Goal: Communication & Community: Answer question/provide support

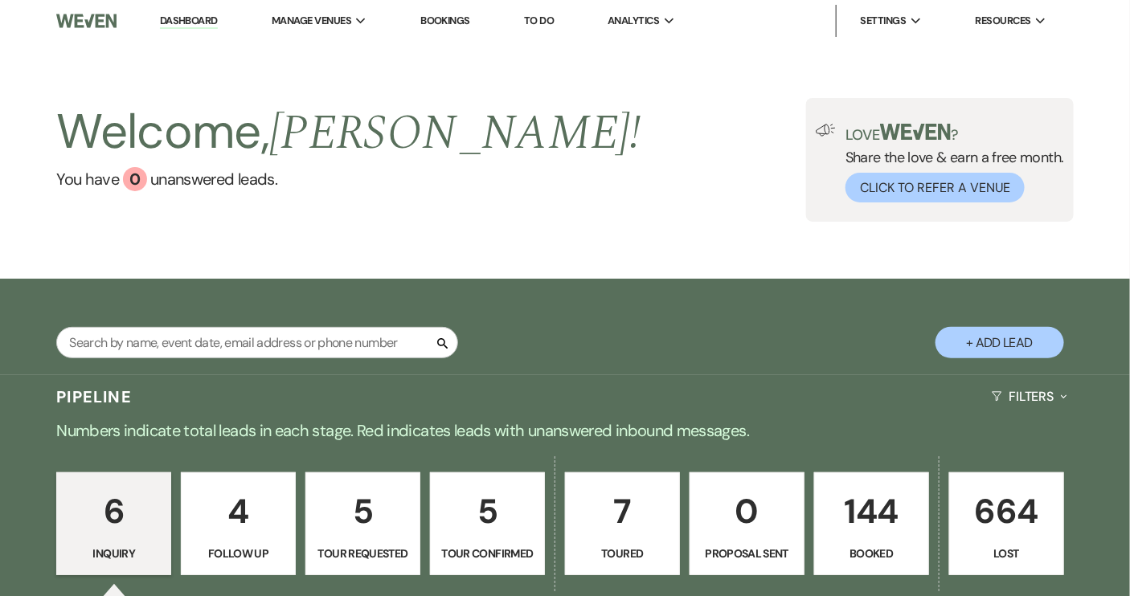
click at [860, 533] on p "144" at bounding box center [871, 511] width 94 height 54
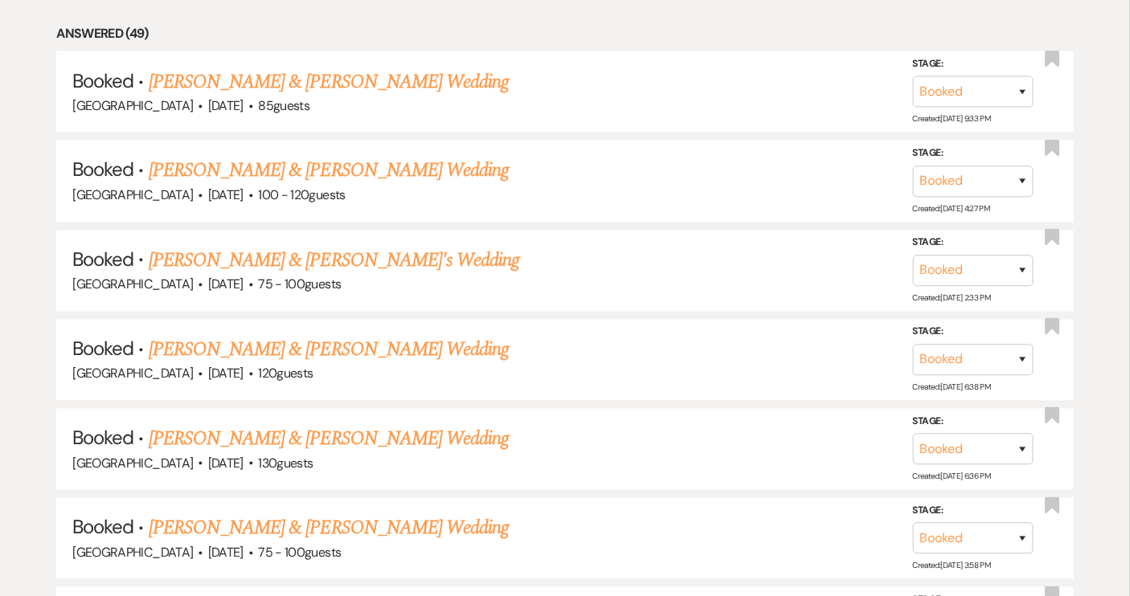
scroll to position [1093, 0]
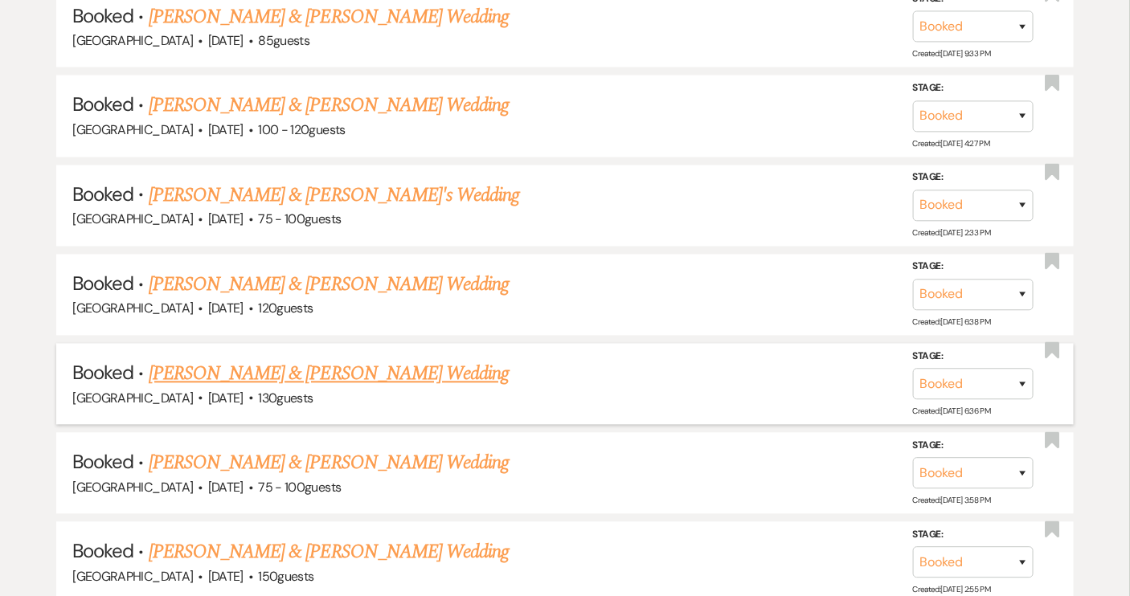
click at [455, 366] on link "[PERSON_NAME] & [PERSON_NAME] Wedding" at bounding box center [329, 374] width 360 height 29
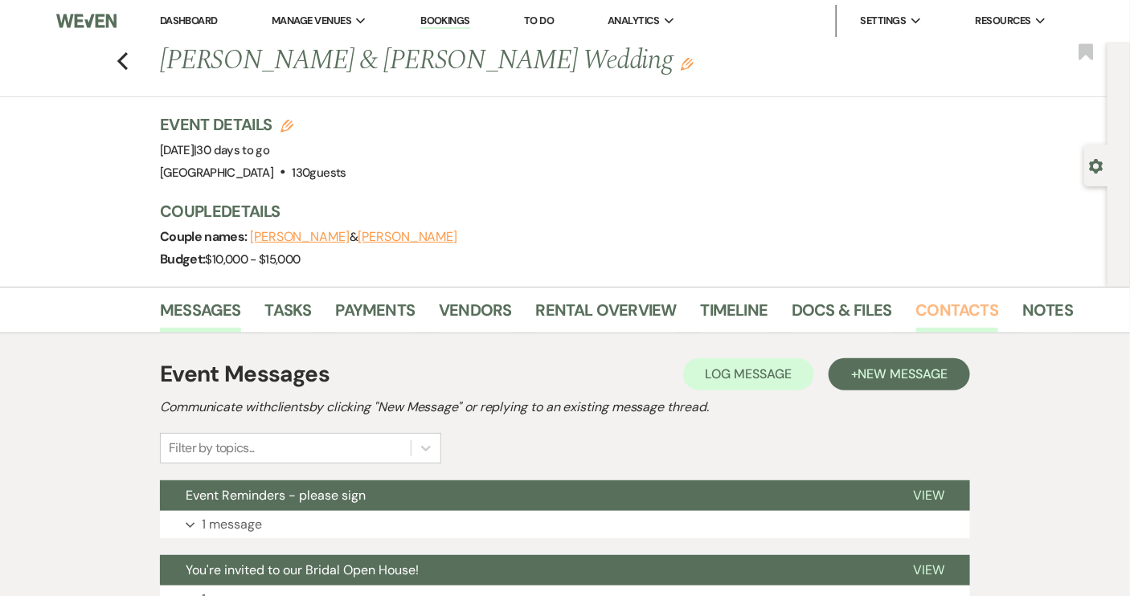
click at [971, 317] on link "Contacts" at bounding box center [957, 314] width 83 height 35
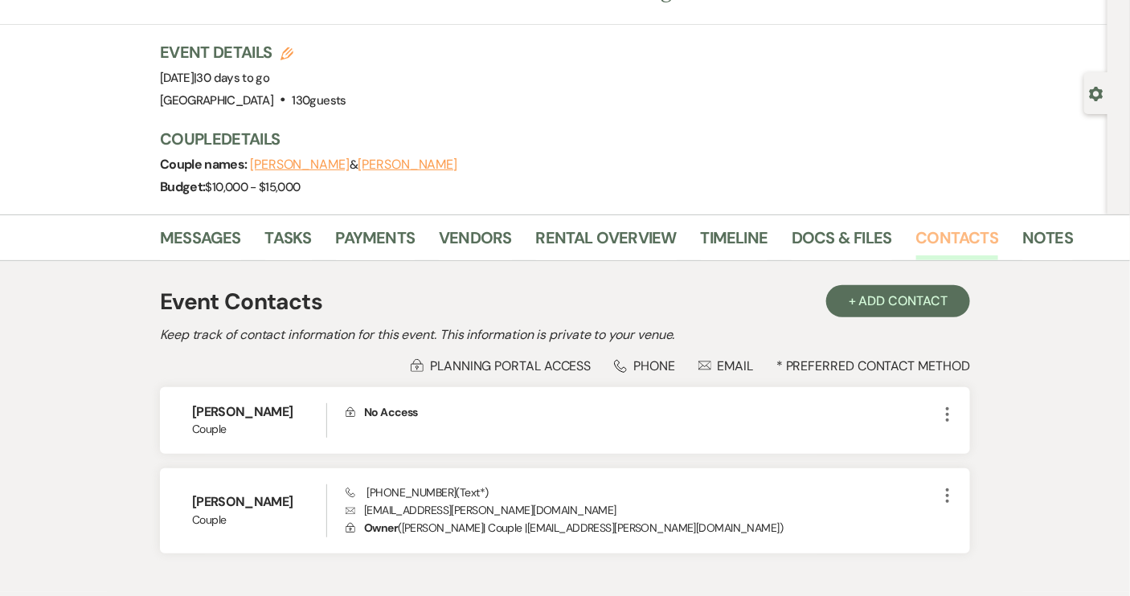
scroll to position [145, 0]
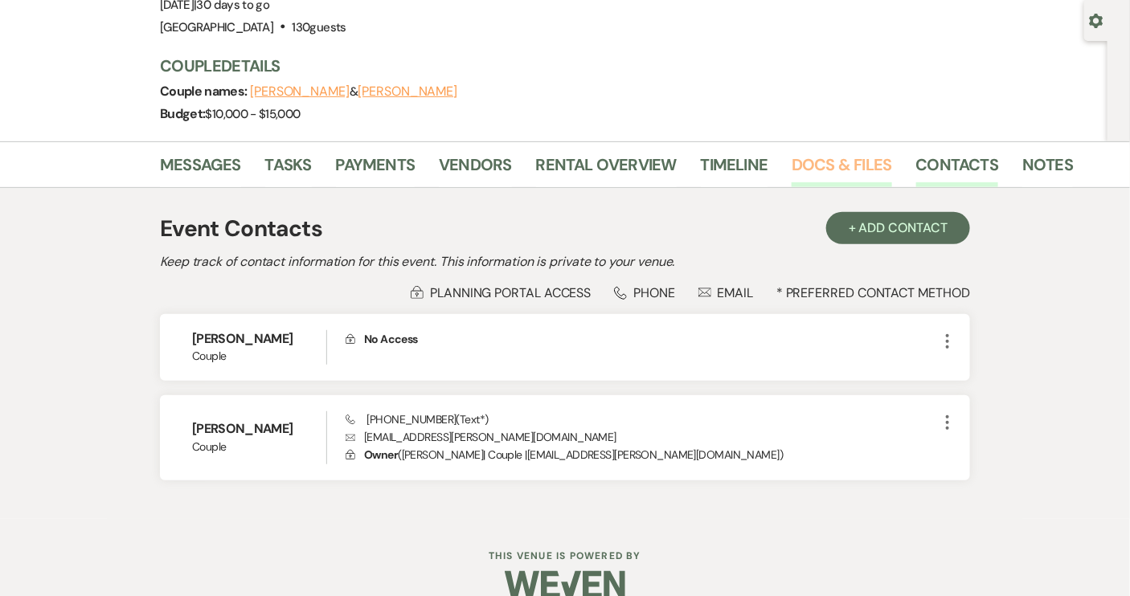
click at [845, 168] on link "Docs & Files" at bounding box center [841, 169] width 100 height 35
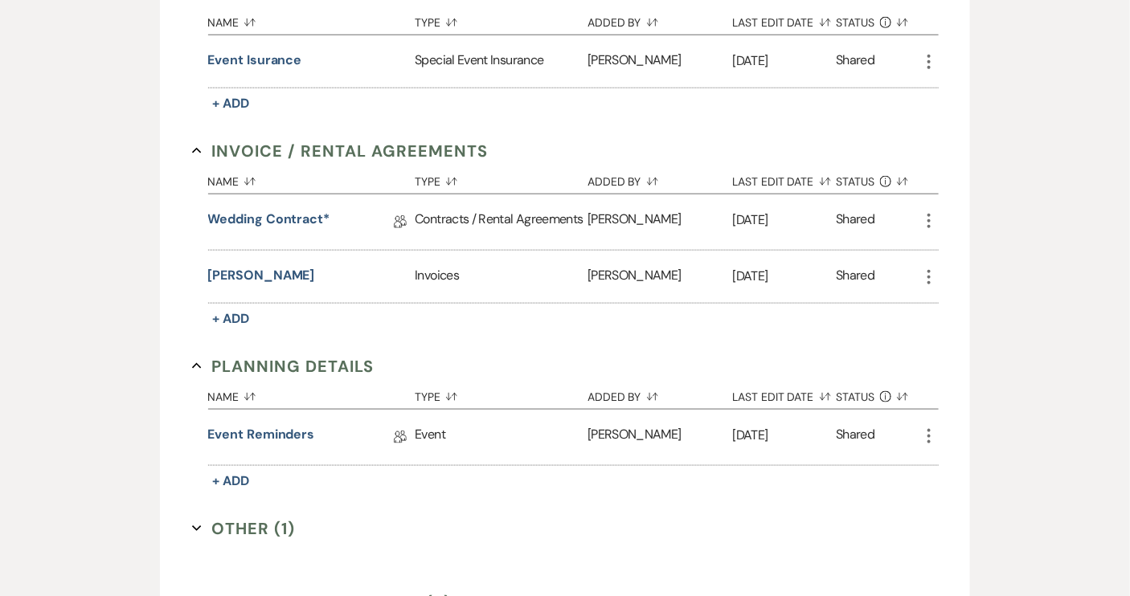
scroll to position [511, 0]
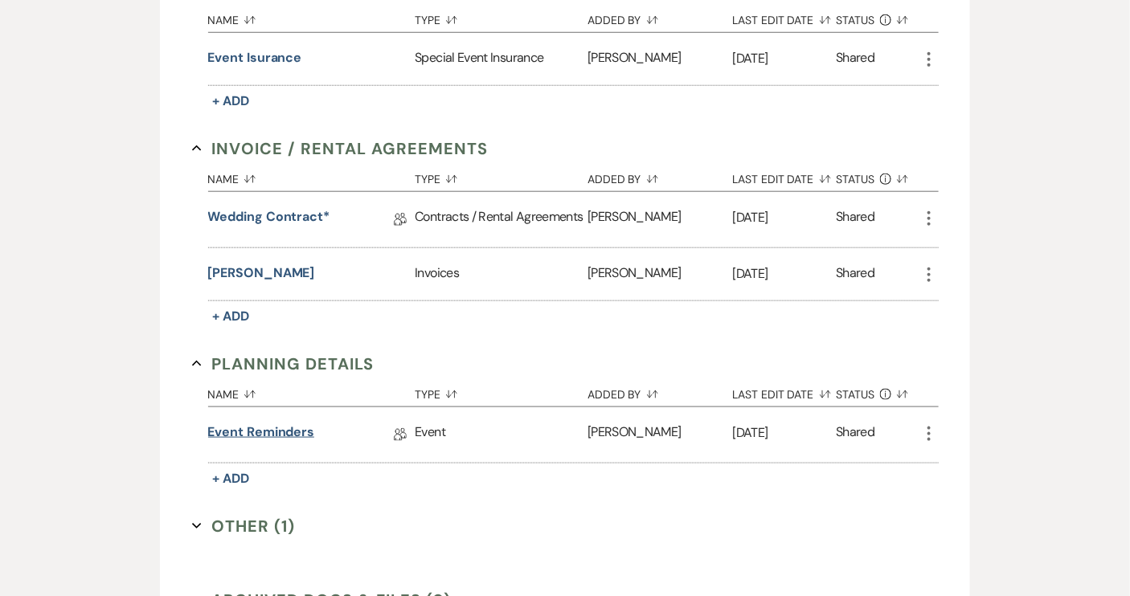
click at [288, 427] on link "Event Reminders" at bounding box center [261, 435] width 107 height 25
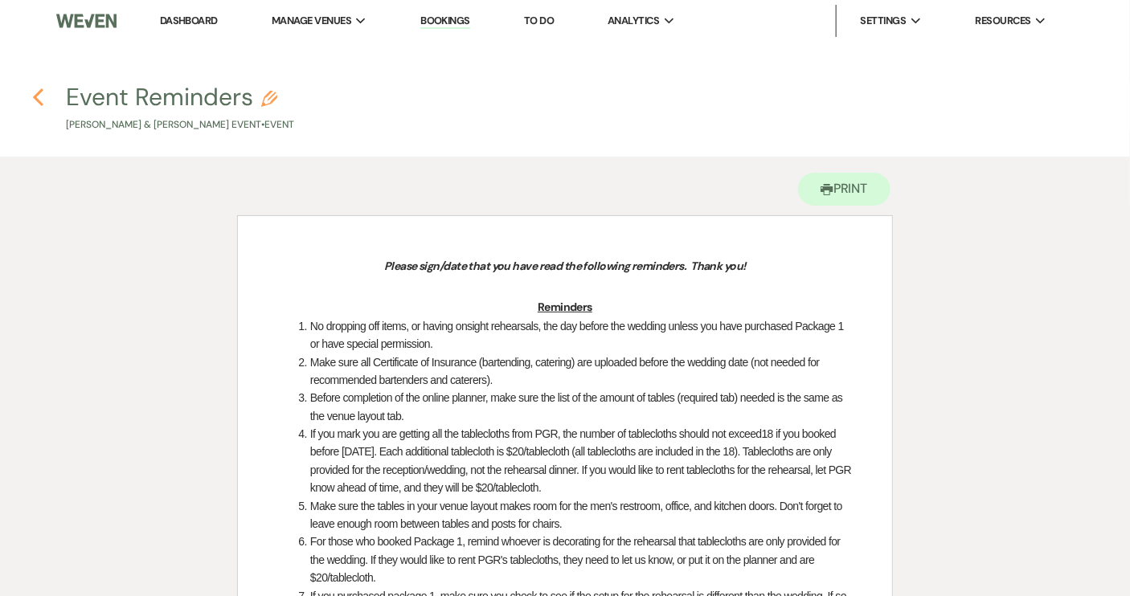
click at [43, 100] on icon "Previous" at bounding box center [38, 97] width 12 height 19
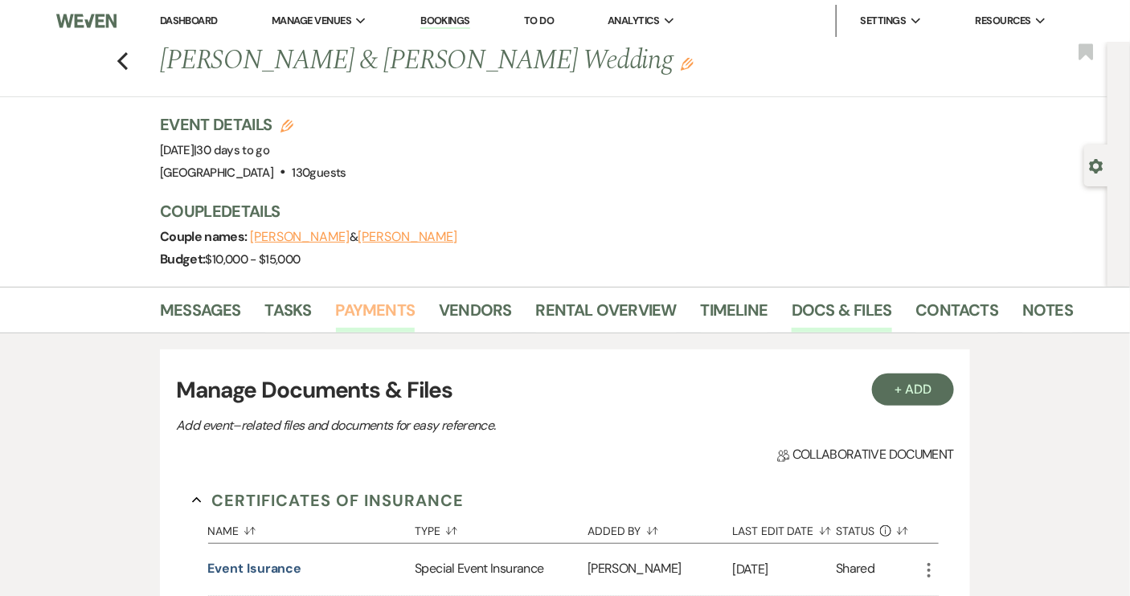
click at [378, 311] on link "Payments" at bounding box center [376, 314] width 80 height 35
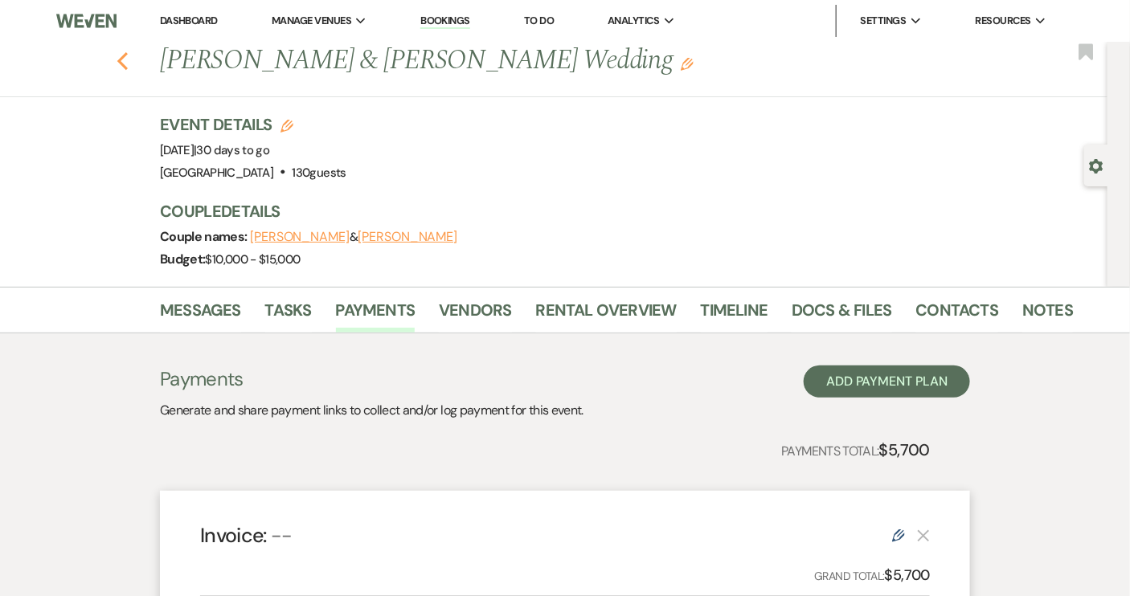
click at [123, 58] on icon "Previous" at bounding box center [122, 60] width 12 height 19
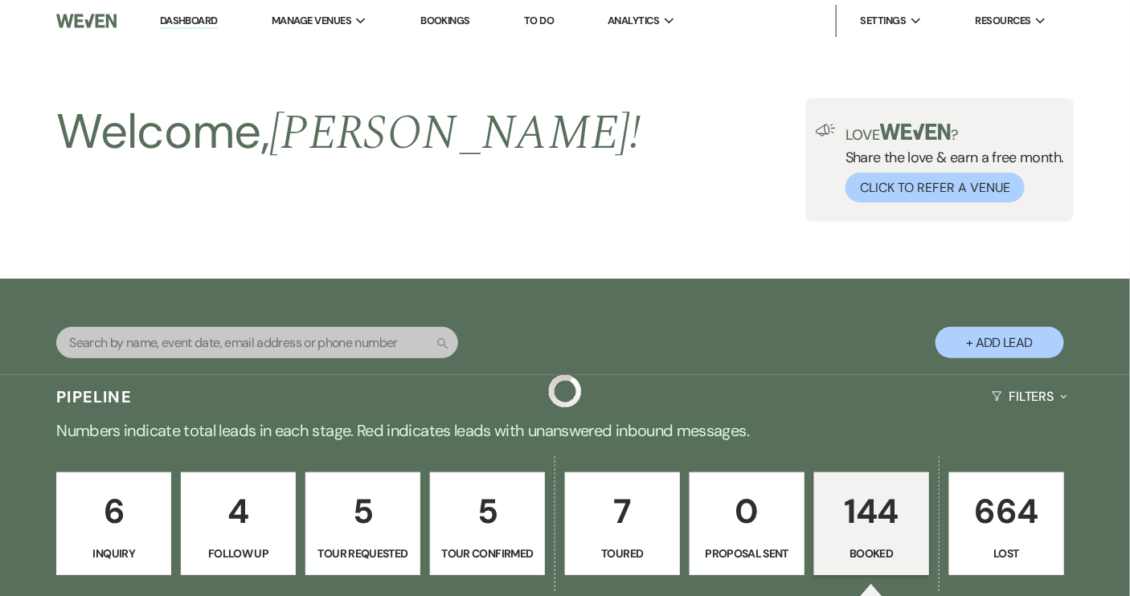
scroll to position [1093, 0]
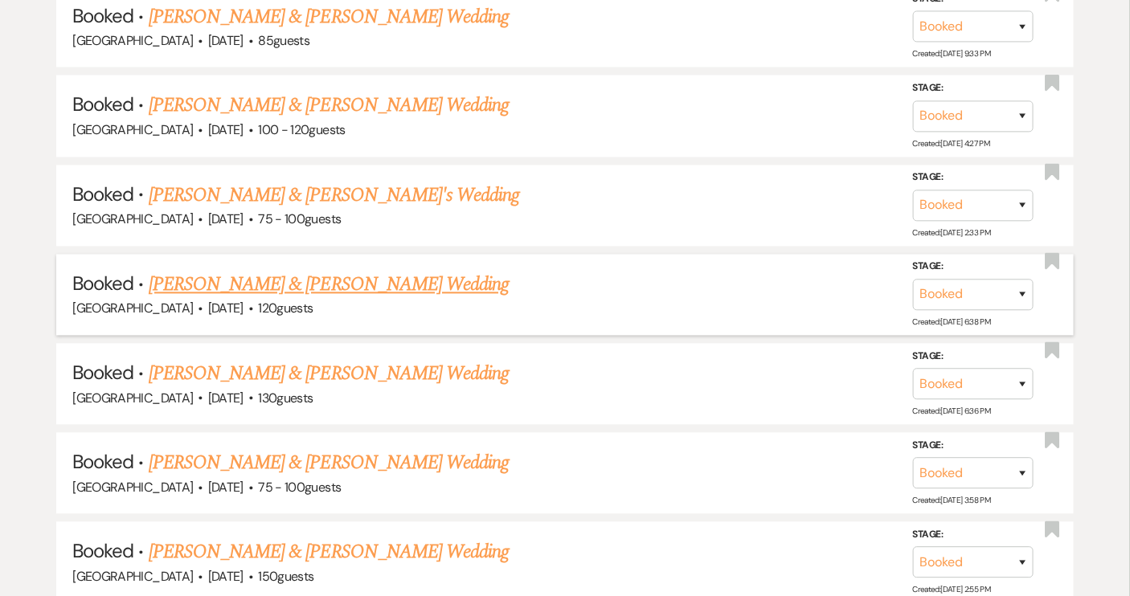
click at [333, 273] on link "[PERSON_NAME] & [PERSON_NAME] Wedding" at bounding box center [329, 285] width 360 height 29
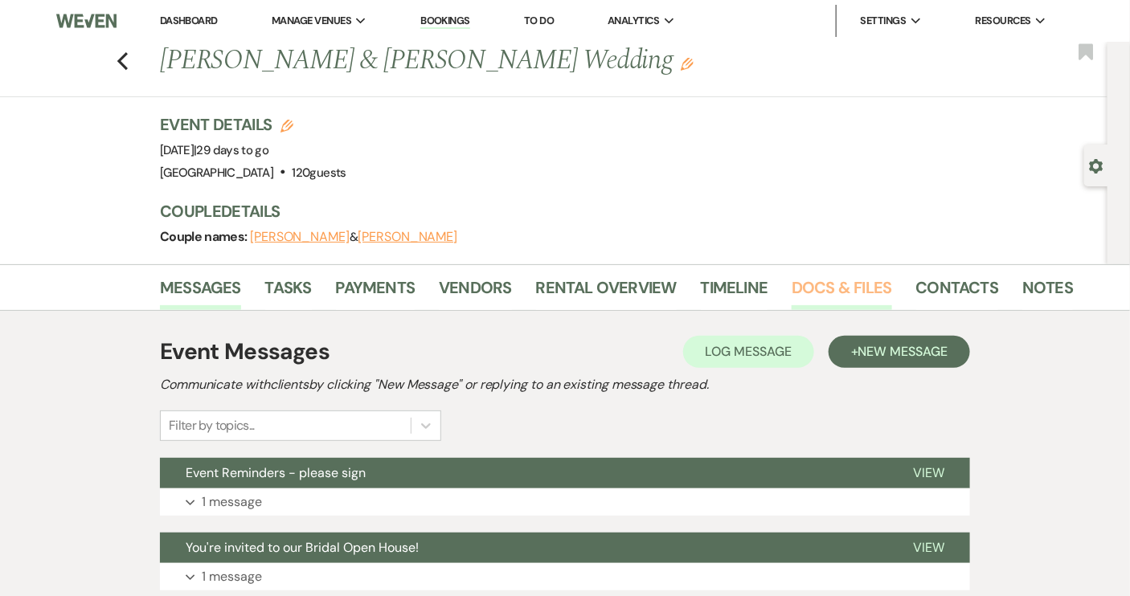
click at [805, 291] on link "Docs & Files" at bounding box center [841, 292] width 100 height 35
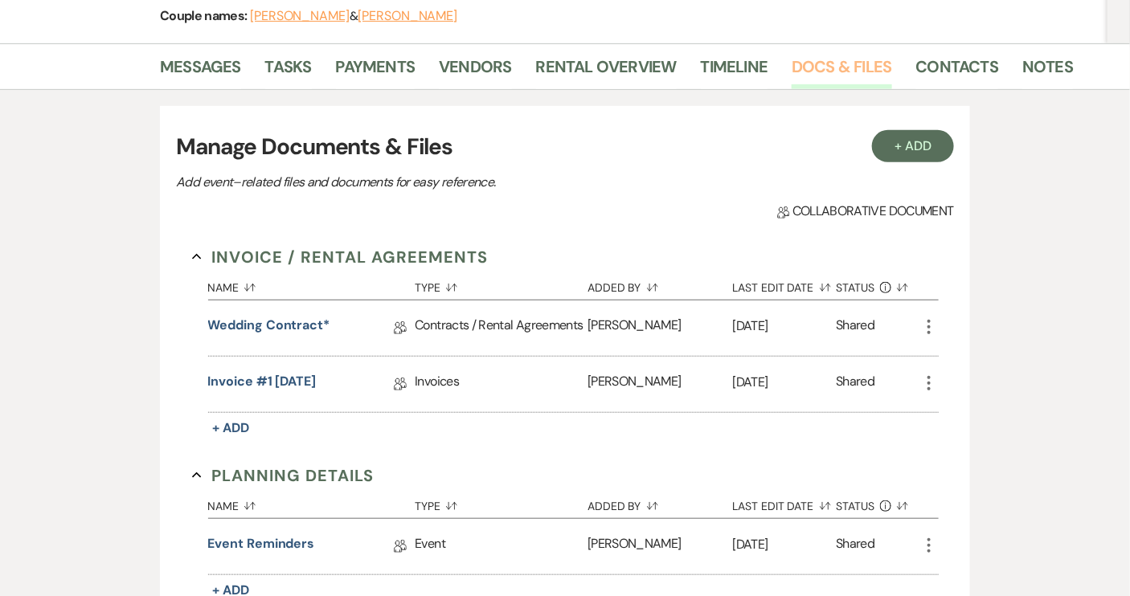
scroll to position [219, 0]
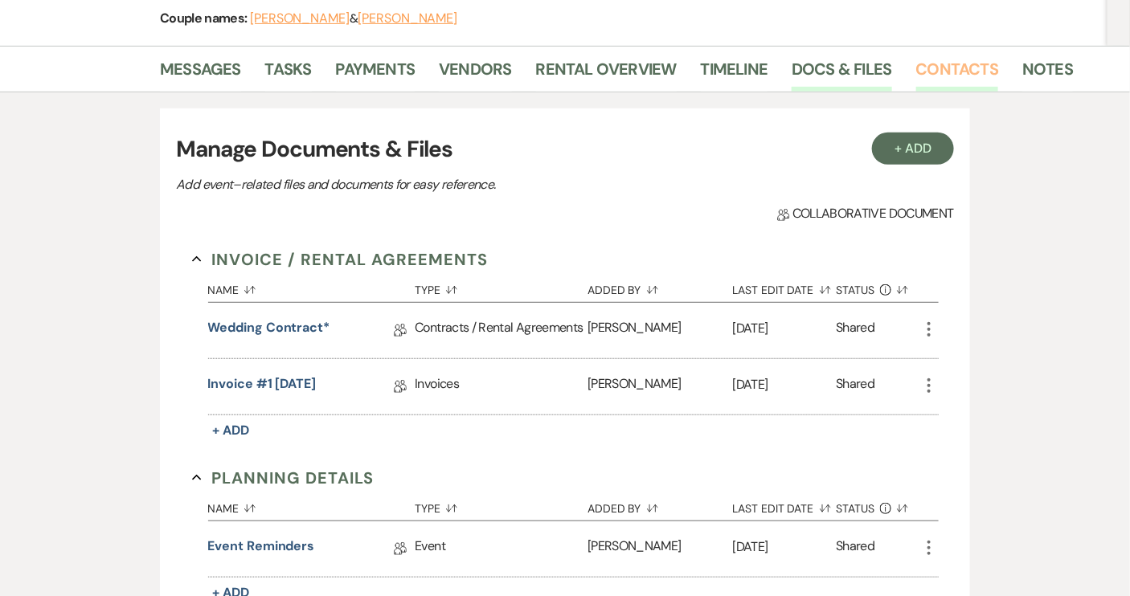
click at [943, 71] on link "Contacts" at bounding box center [957, 73] width 83 height 35
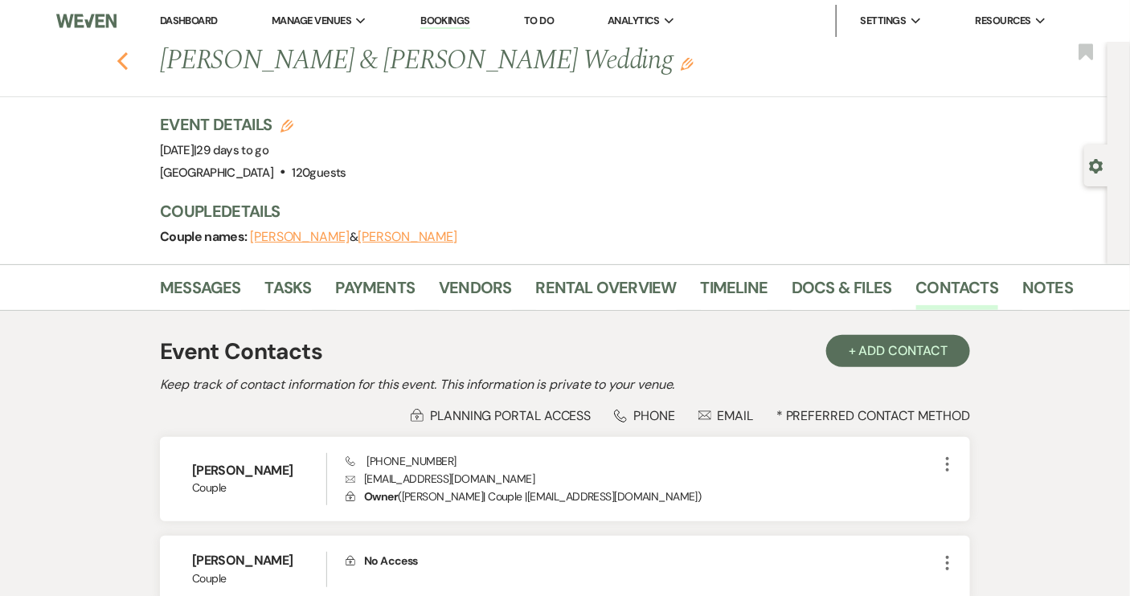
click at [128, 63] on use "button" at bounding box center [122, 61] width 10 height 18
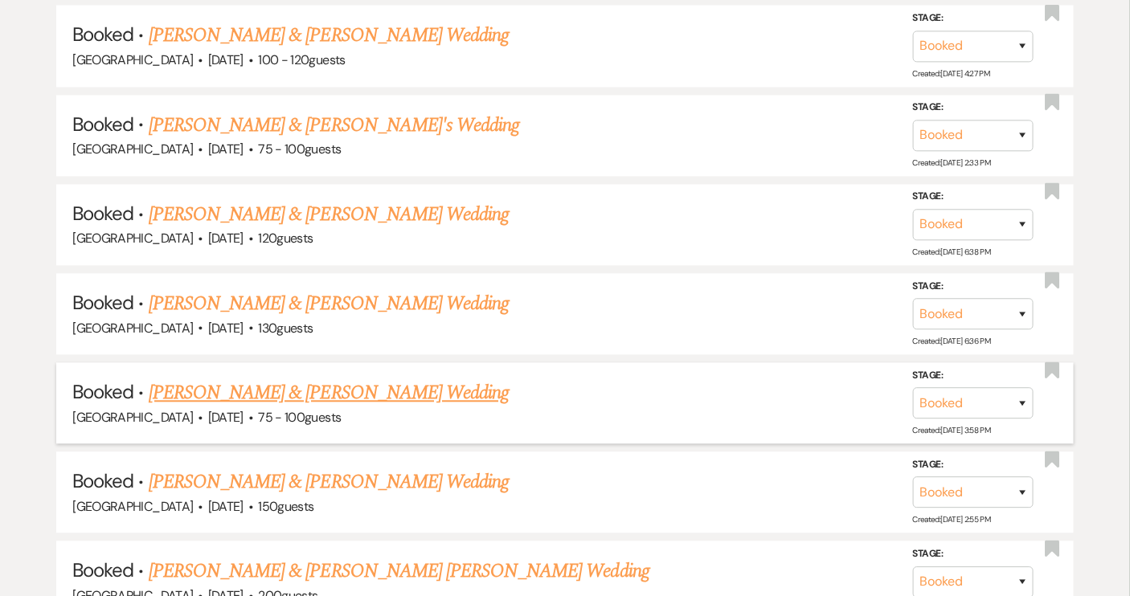
scroll to position [1166, 0]
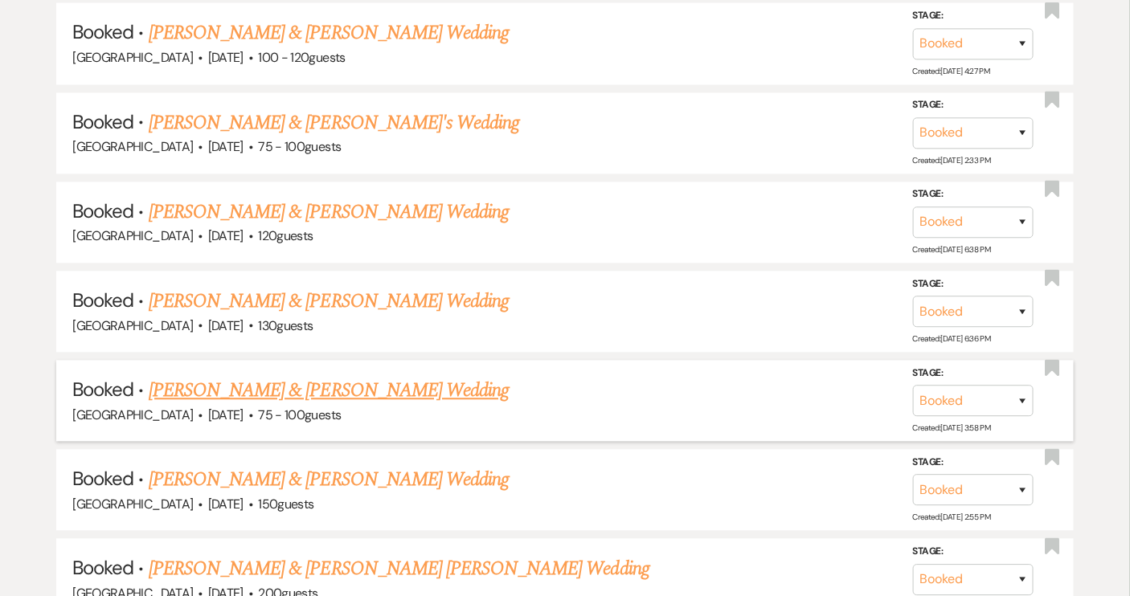
click at [330, 382] on link "[PERSON_NAME] & [PERSON_NAME] Wedding" at bounding box center [329, 390] width 360 height 29
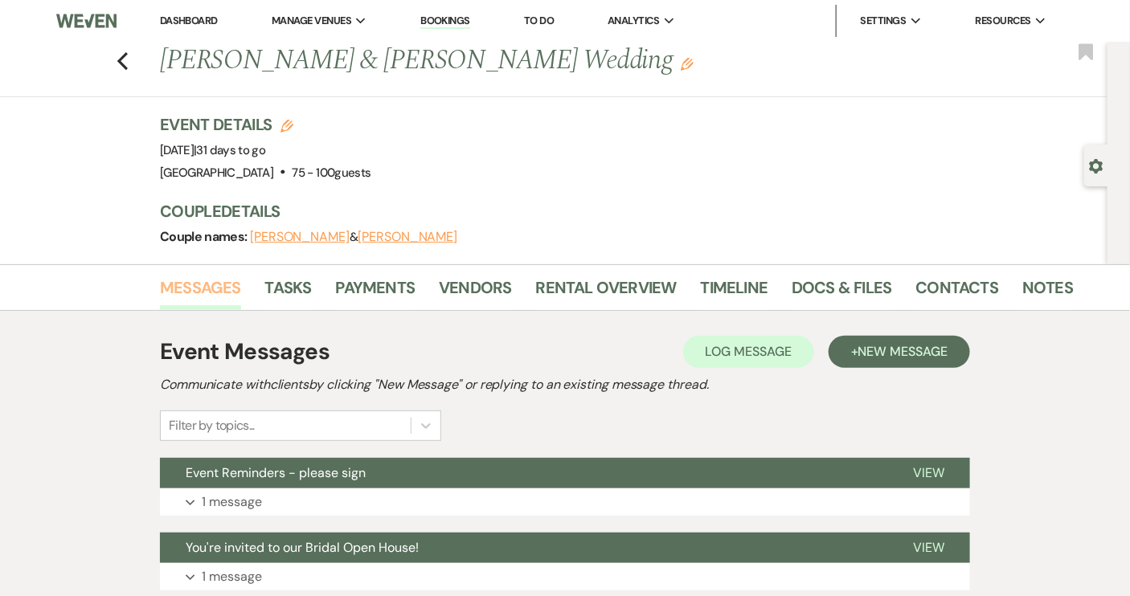
click at [208, 289] on link "Messages" at bounding box center [200, 292] width 81 height 35
click at [897, 355] on span "New Message" at bounding box center [902, 351] width 89 height 17
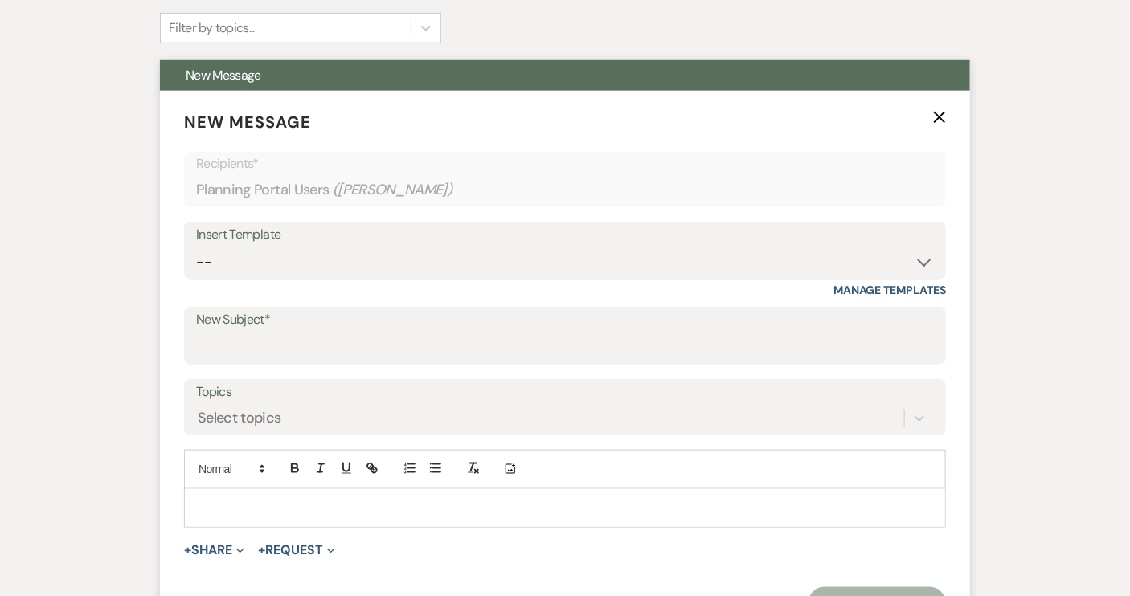
scroll to position [511, 0]
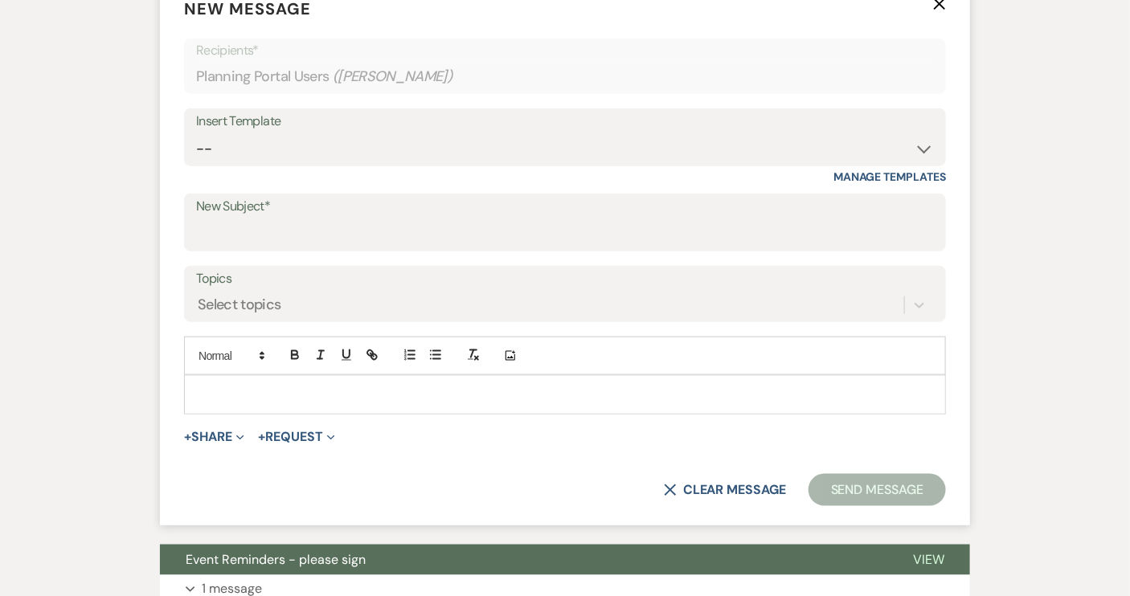
click at [235, 380] on div at bounding box center [565, 394] width 760 height 37
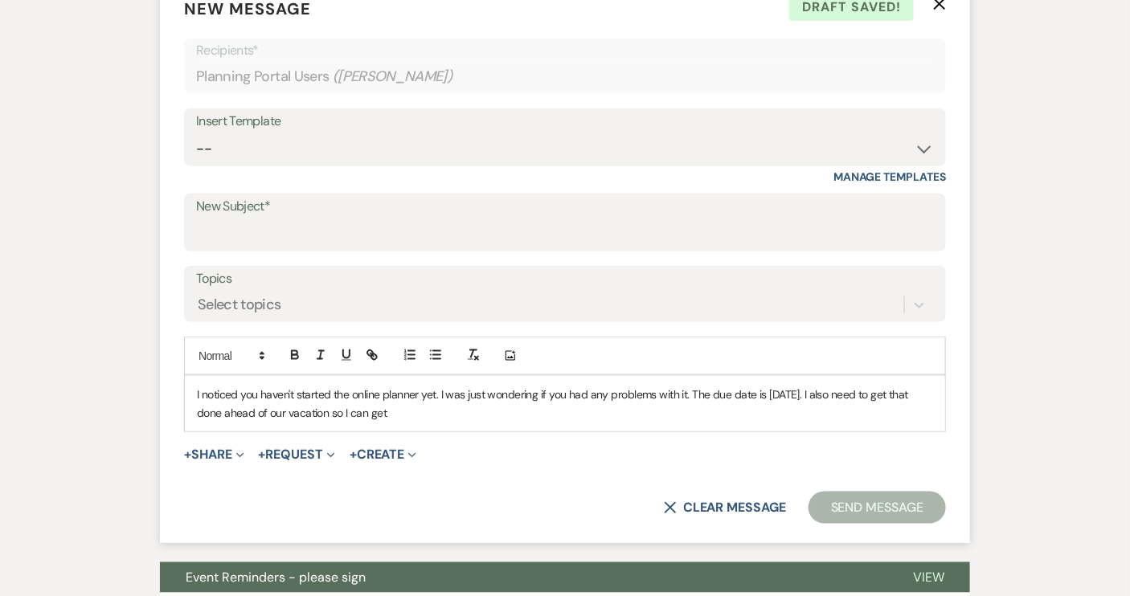
click at [329, 412] on p "I noticed you haven't started the online planner yet. I was just wondering if y…" at bounding box center [565, 404] width 736 height 36
click at [523, 412] on p "I noticed you haven't started the online planner yet. I was just wondering if y…" at bounding box center [565, 404] width 736 height 36
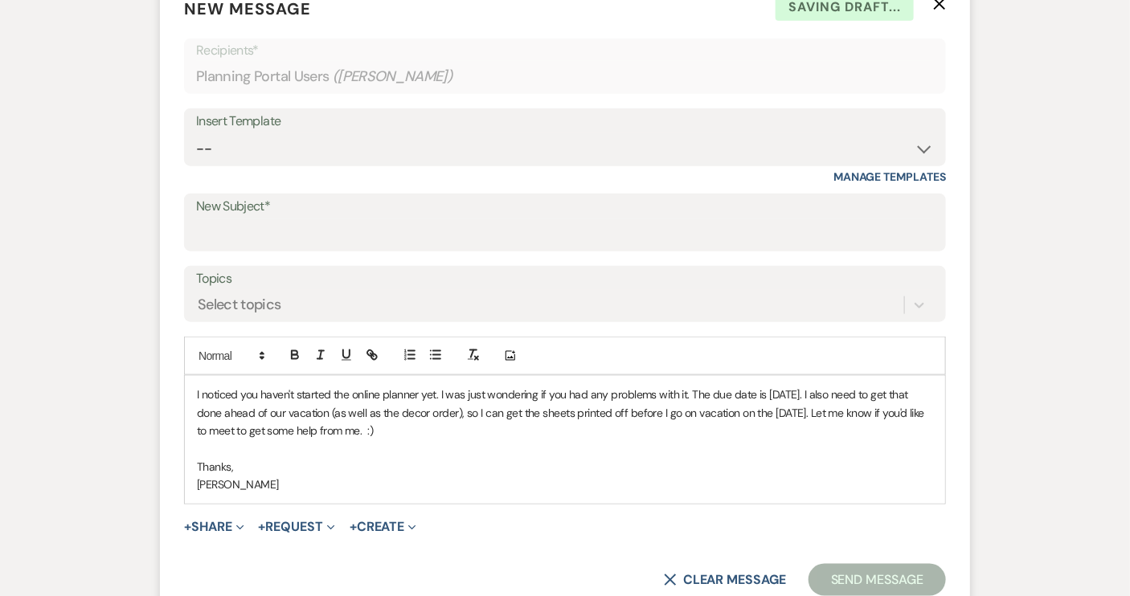
click at [197, 394] on p "I noticed you haven't started the online planner yet. I was just wondering if y…" at bounding box center [565, 413] width 736 height 54
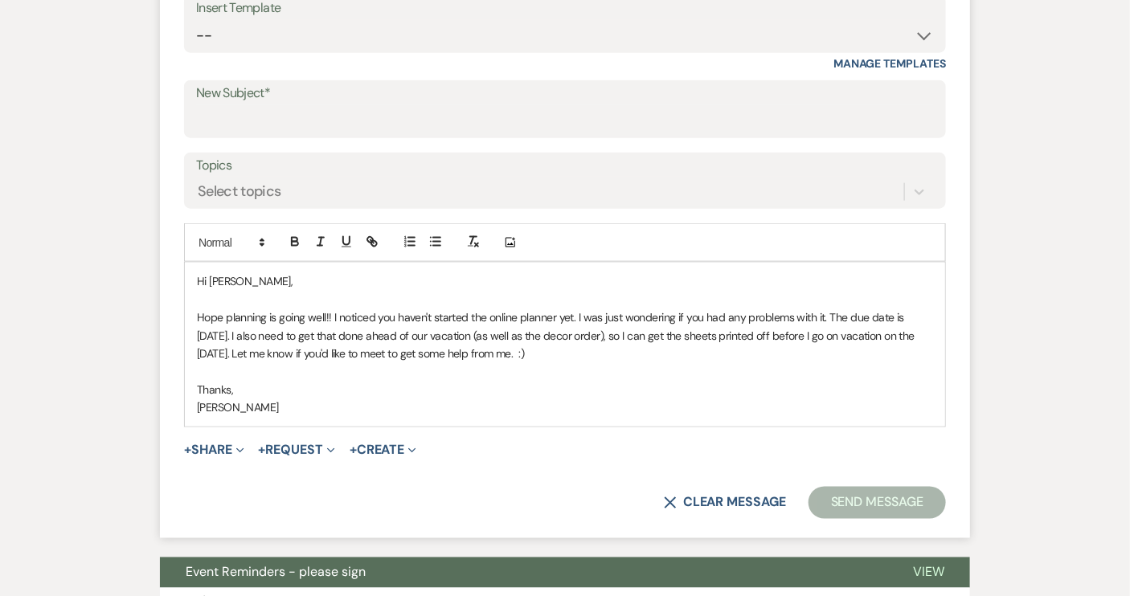
scroll to position [438, 0]
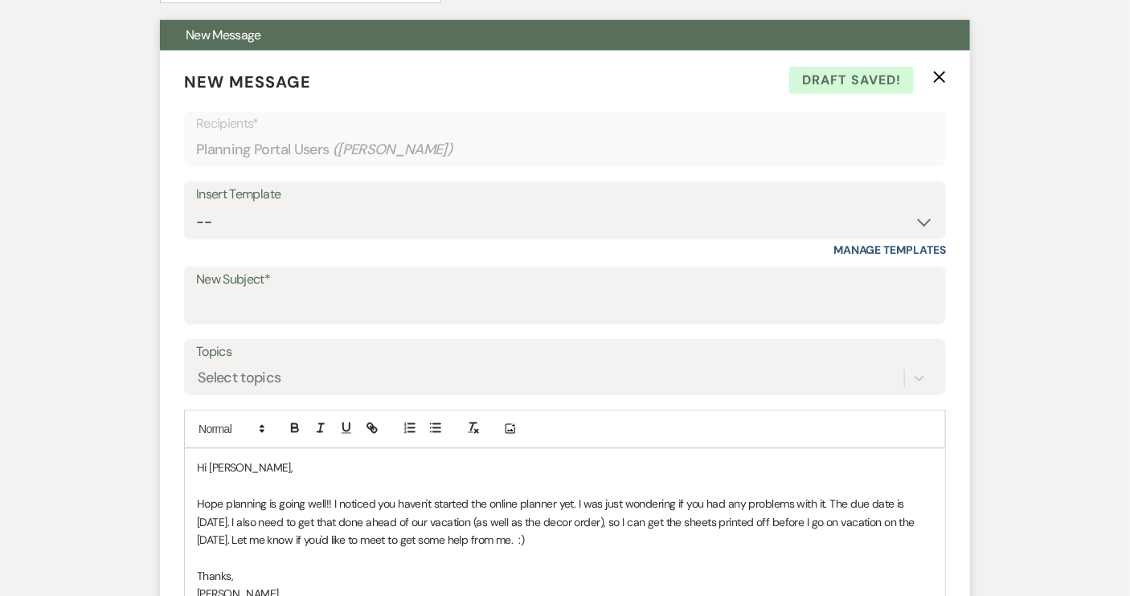
click at [212, 289] on label "New Subject*" at bounding box center [564, 279] width 737 height 23
click at [212, 292] on input "New Subject*" at bounding box center [564, 307] width 737 height 31
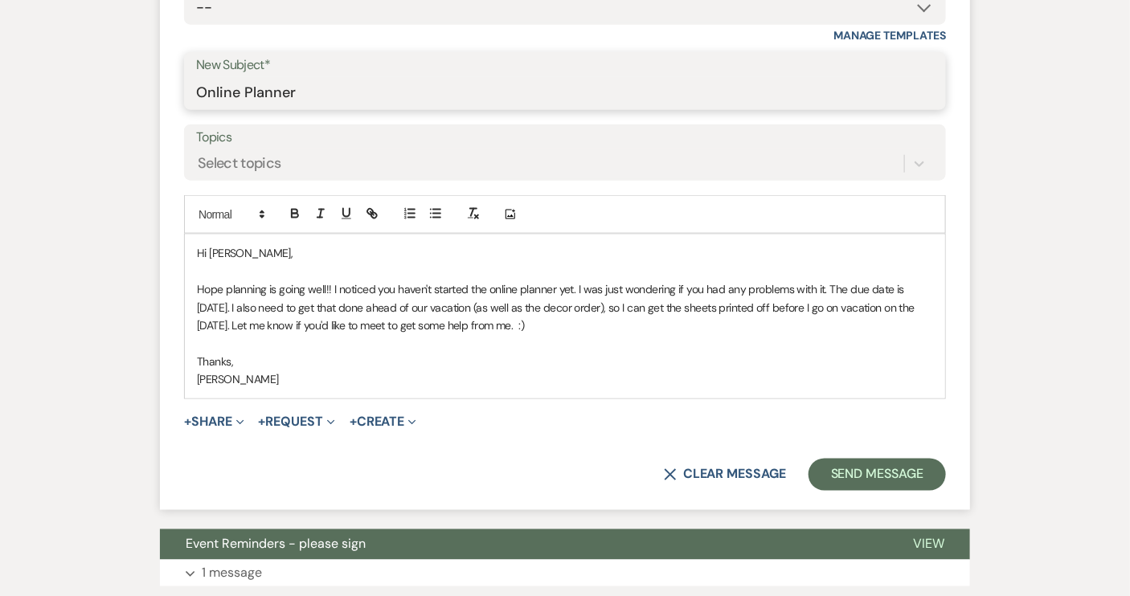
scroll to position [657, 0]
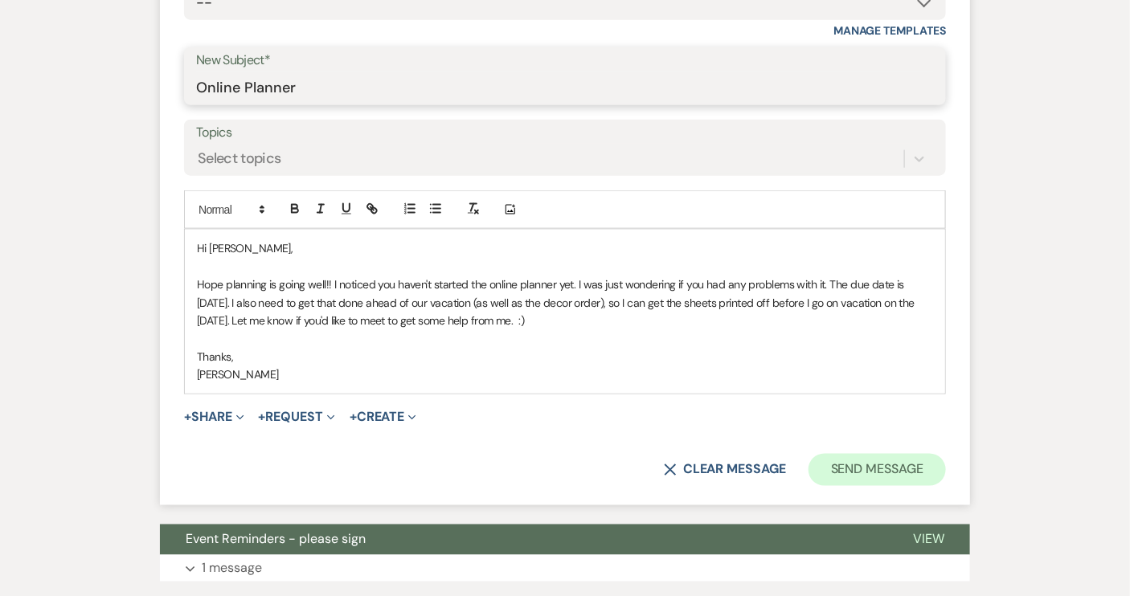
type input "Online Planner"
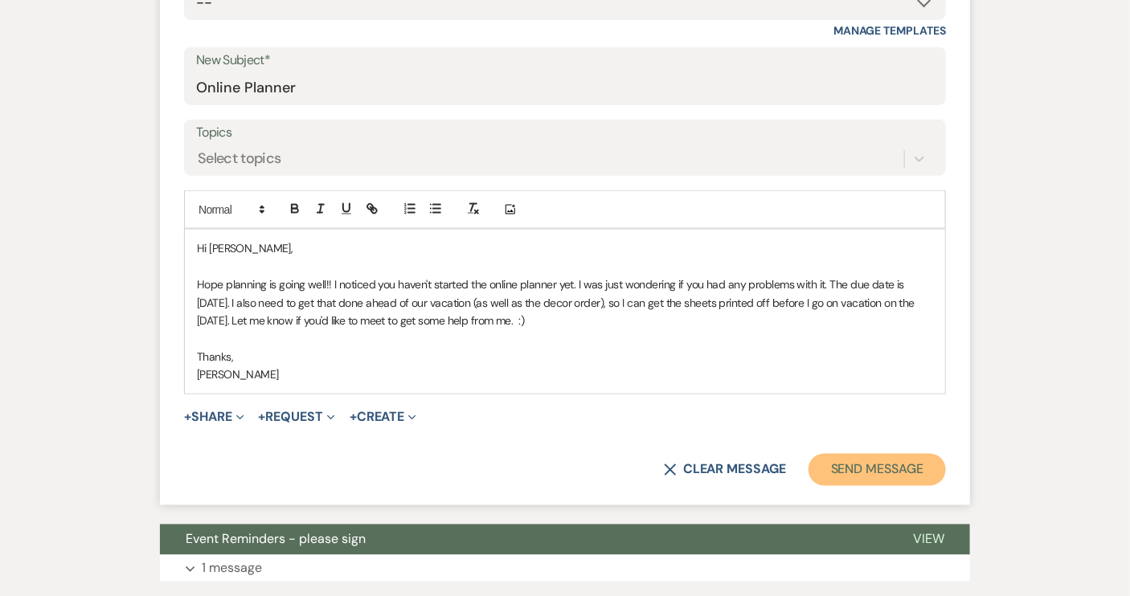
click at [896, 471] on button "Send Message" at bounding box center [876, 470] width 137 height 32
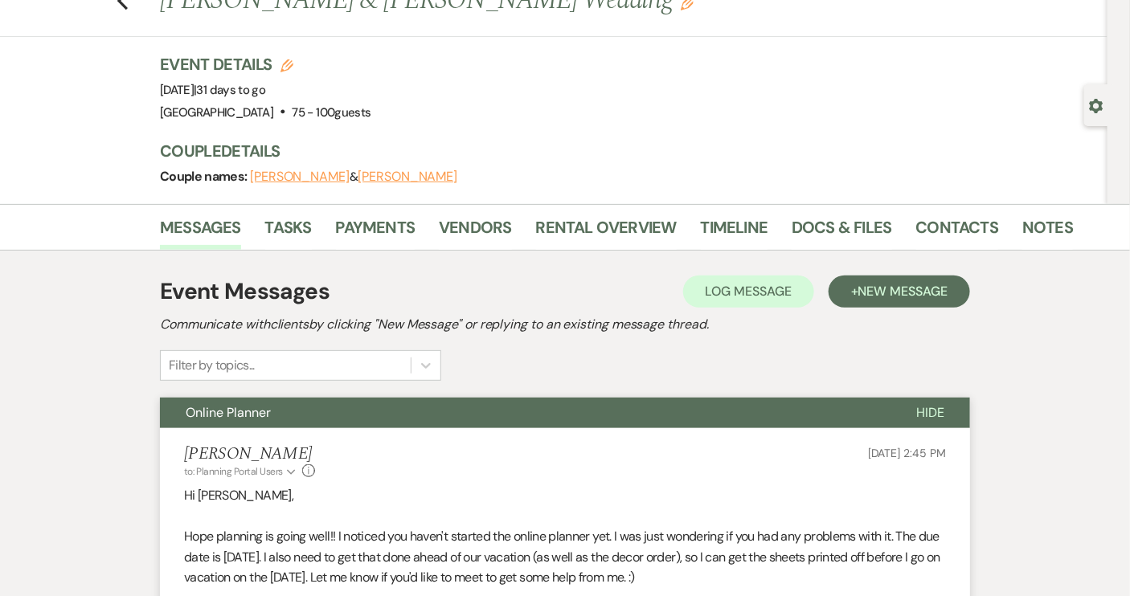
scroll to position [0, 0]
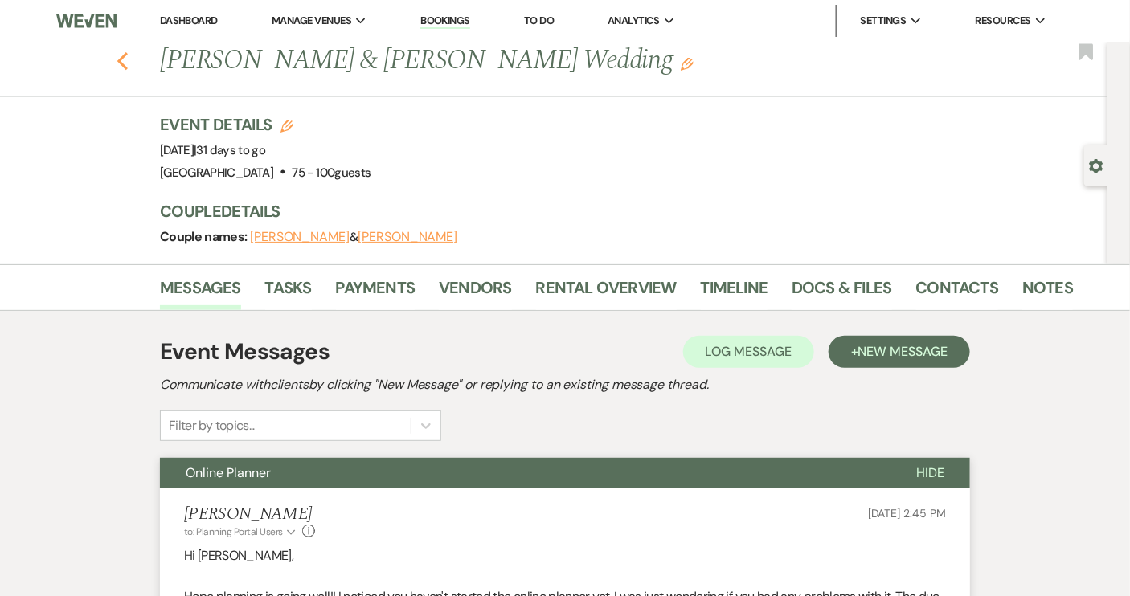
click at [128, 67] on use "button" at bounding box center [122, 61] width 10 height 18
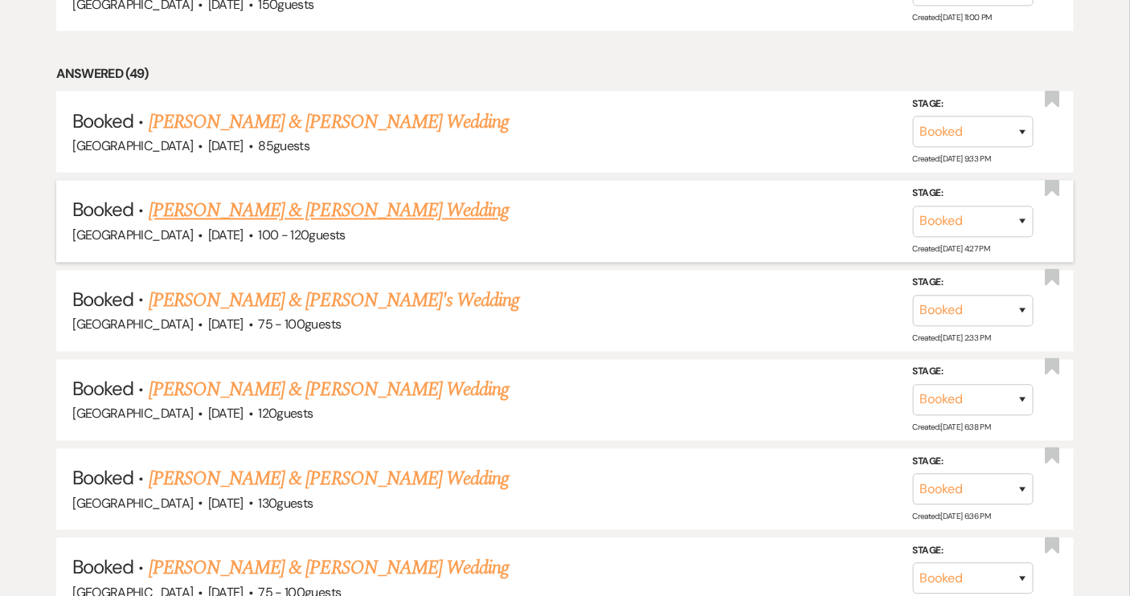
scroll to position [1019, 0]
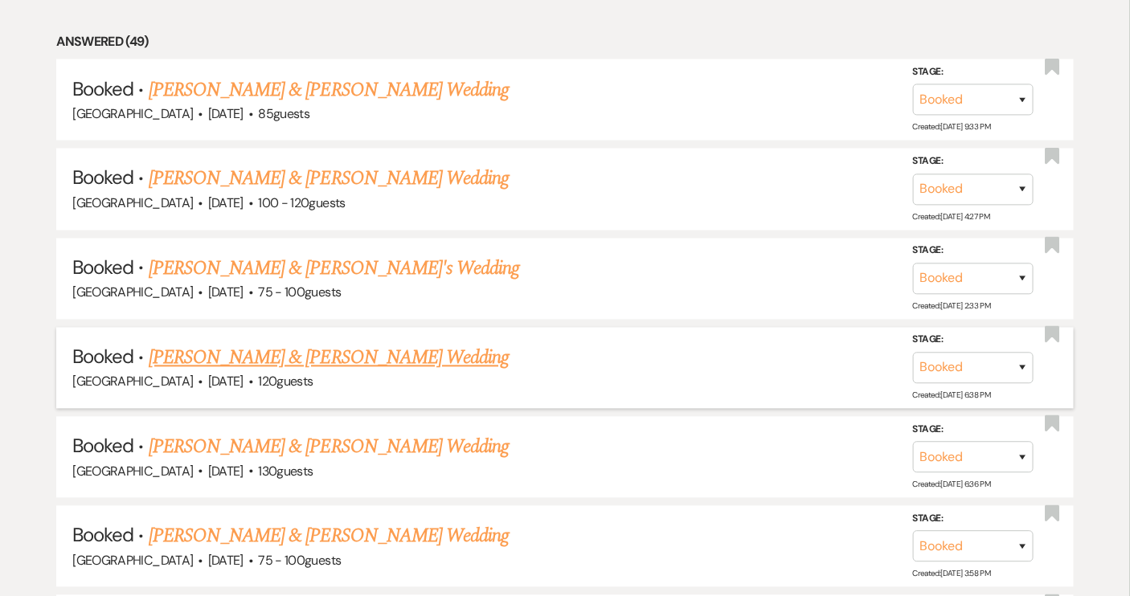
click at [448, 355] on link "[PERSON_NAME] & [PERSON_NAME] Wedding" at bounding box center [329, 358] width 360 height 29
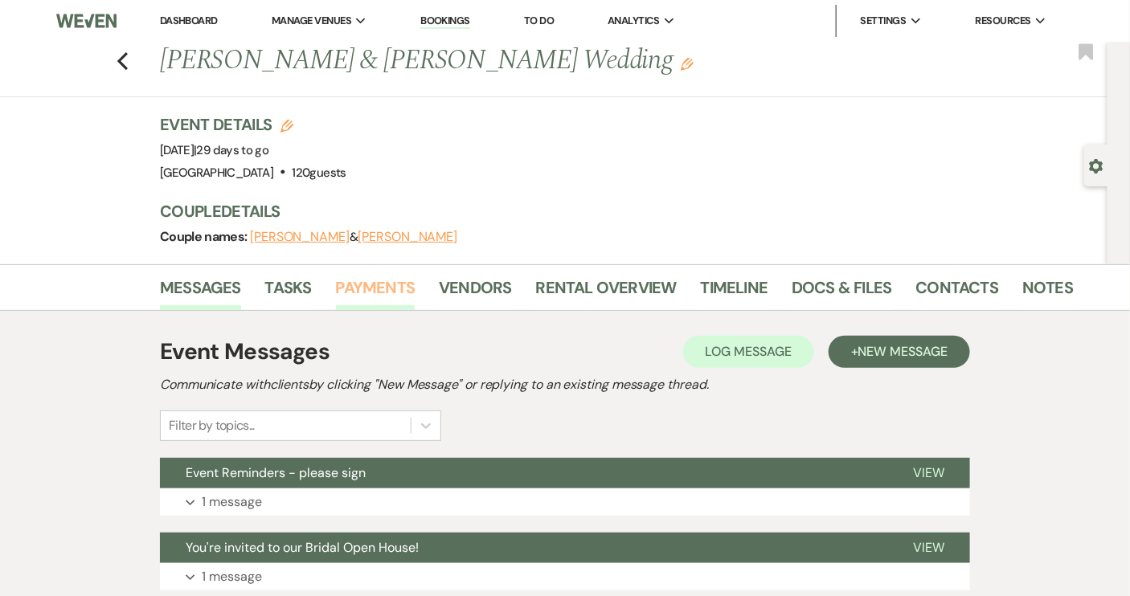
click at [370, 292] on link "Payments" at bounding box center [376, 292] width 80 height 35
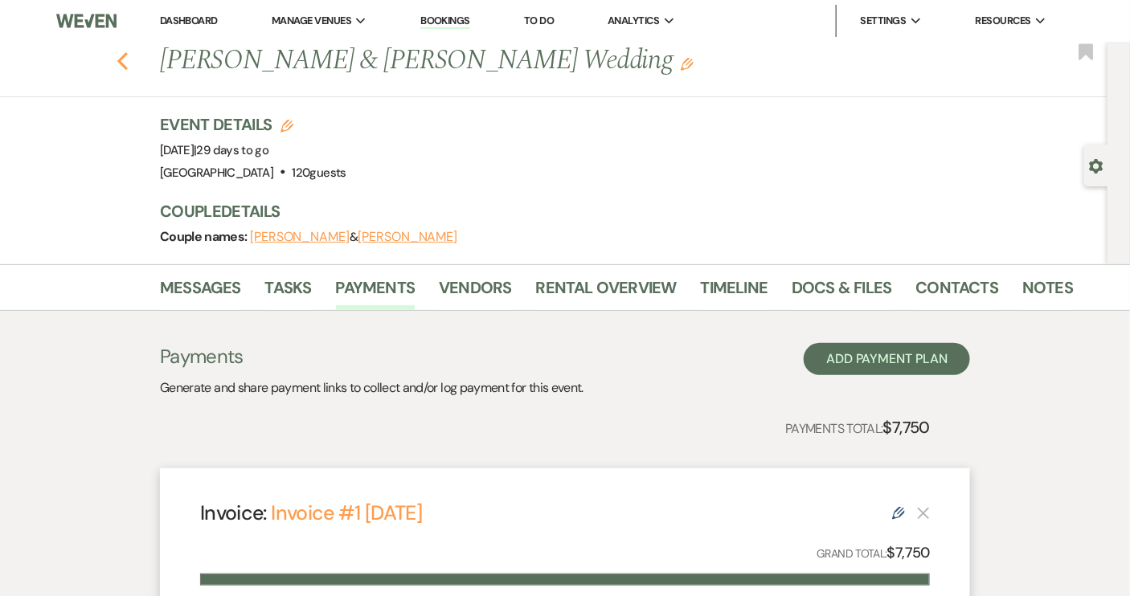
click at [129, 63] on icon "Previous" at bounding box center [122, 60] width 12 height 19
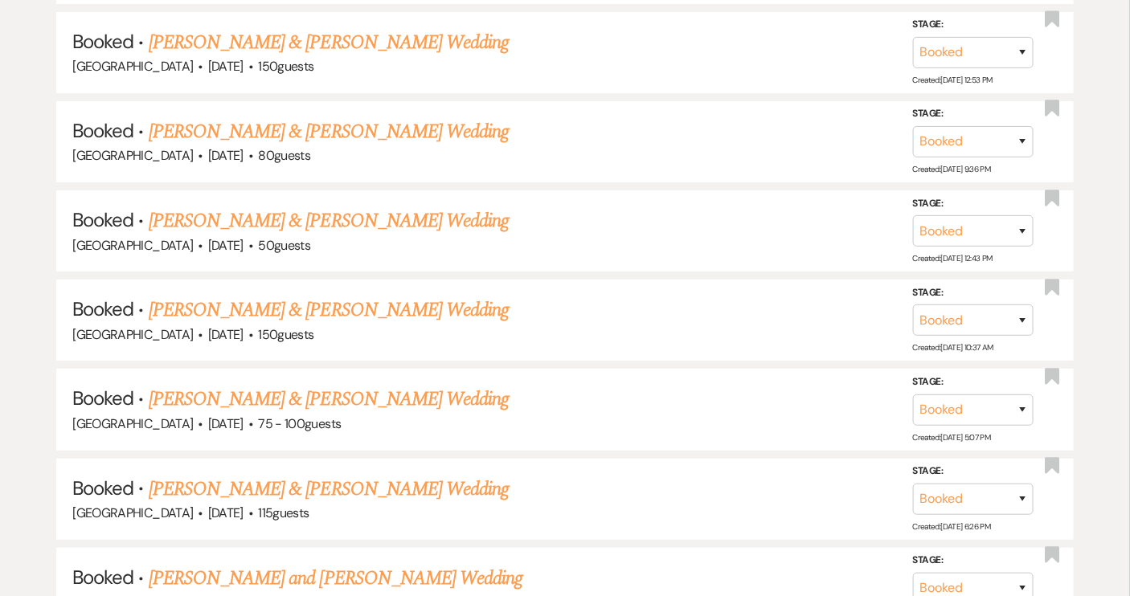
scroll to position [2261, 0]
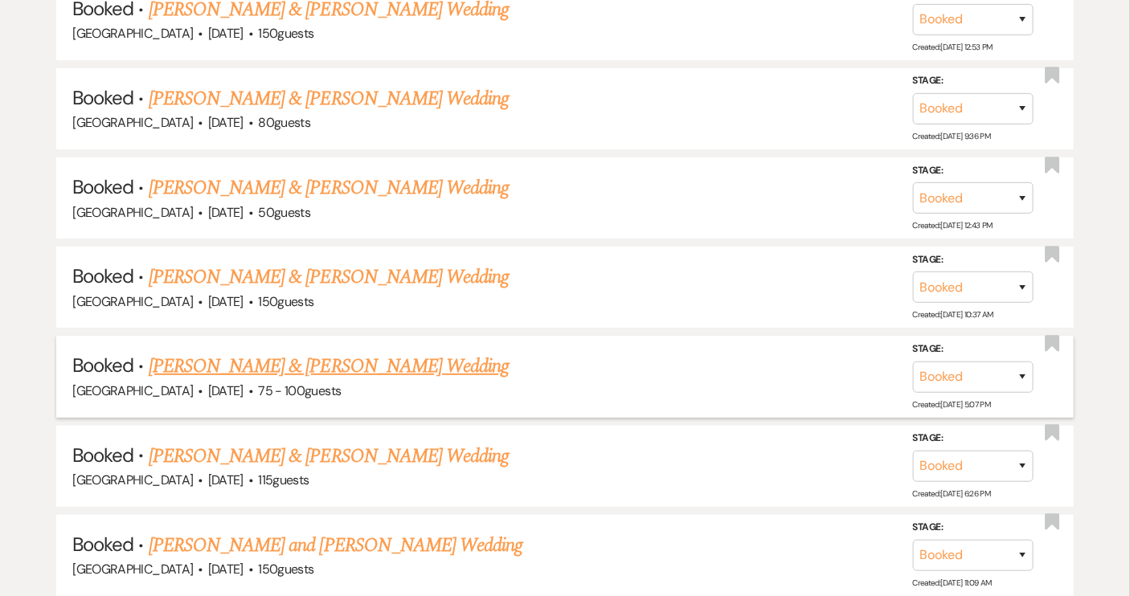
click at [390, 352] on link "[PERSON_NAME] & [PERSON_NAME] Wedding" at bounding box center [329, 366] width 360 height 29
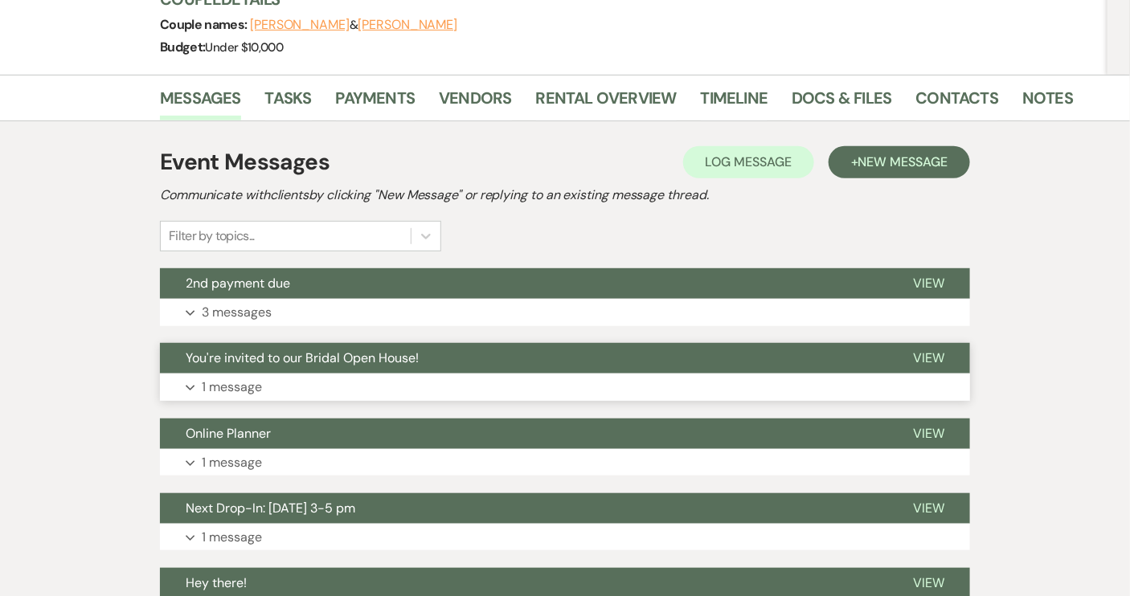
scroll to position [219, 0]
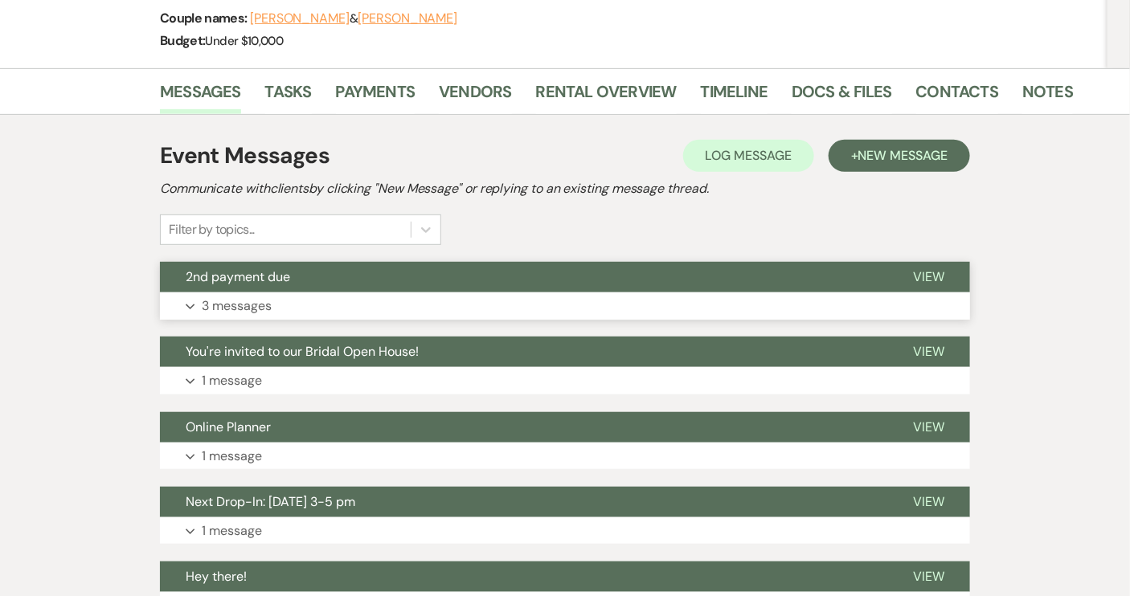
click at [292, 273] on button "2nd payment due" at bounding box center [523, 277] width 727 height 31
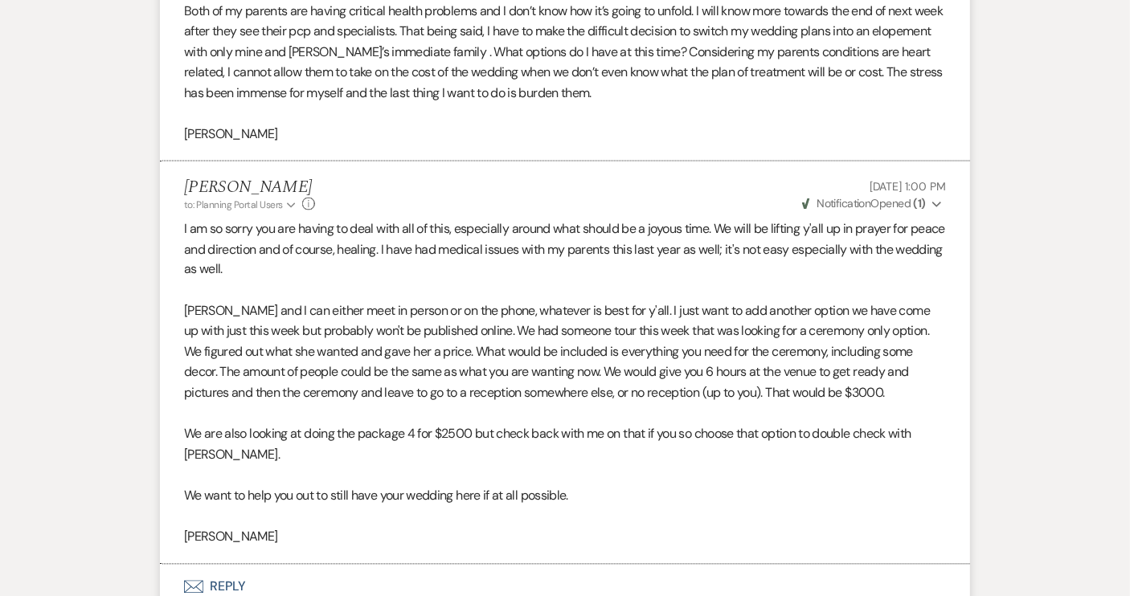
scroll to position [876, 0]
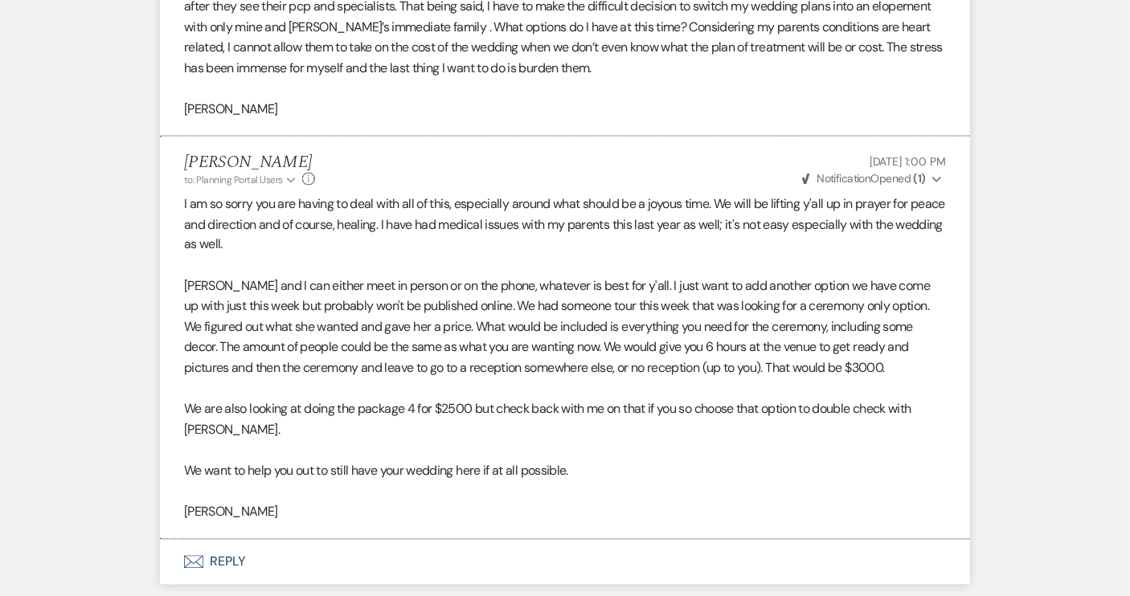
click at [224, 560] on button "Envelope Reply" at bounding box center [565, 562] width 810 height 45
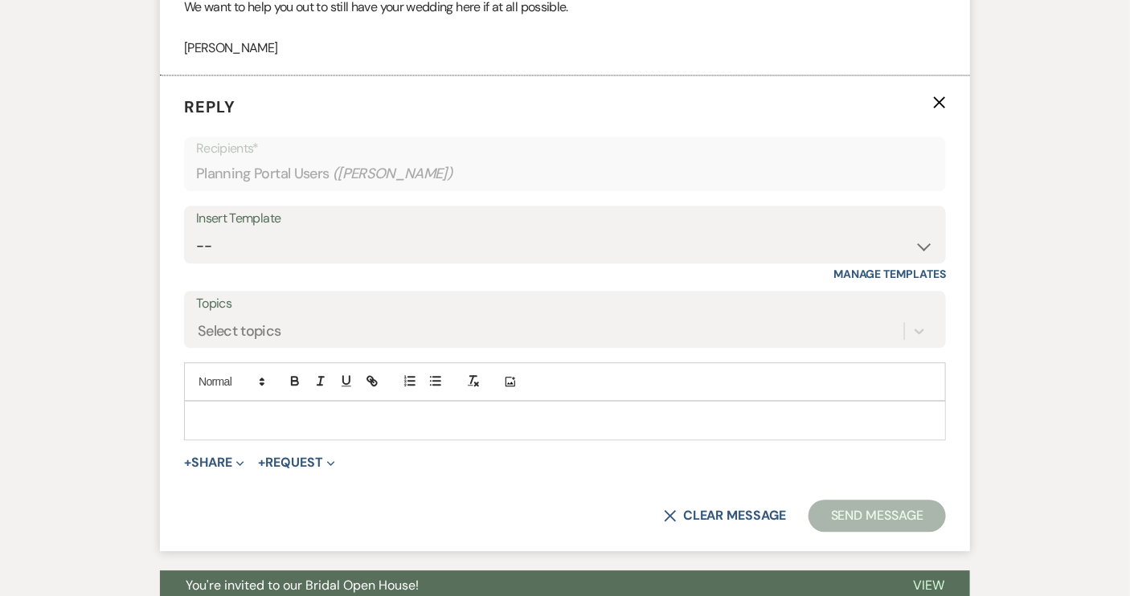
scroll to position [1353, 0]
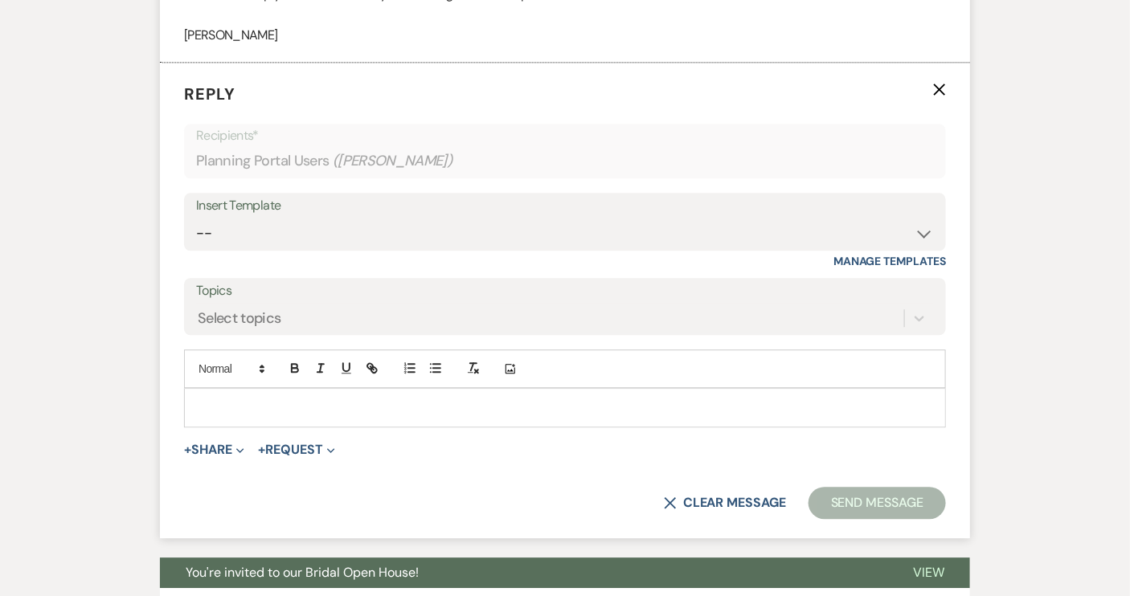
click at [227, 402] on p at bounding box center [565, 407] width 736 height 18
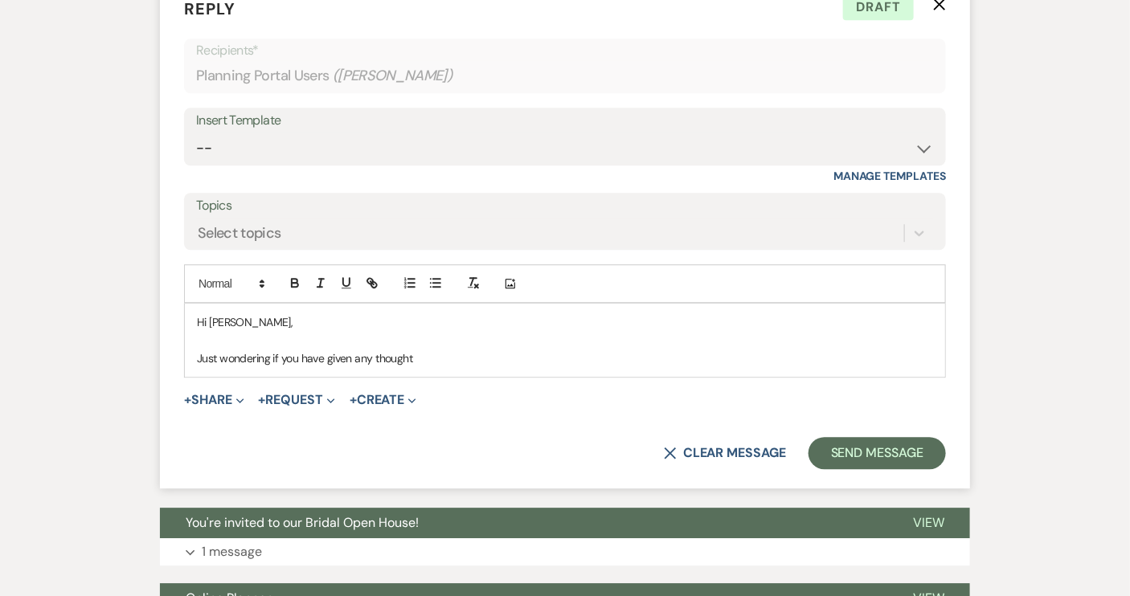
scroll to position [1499, 0]
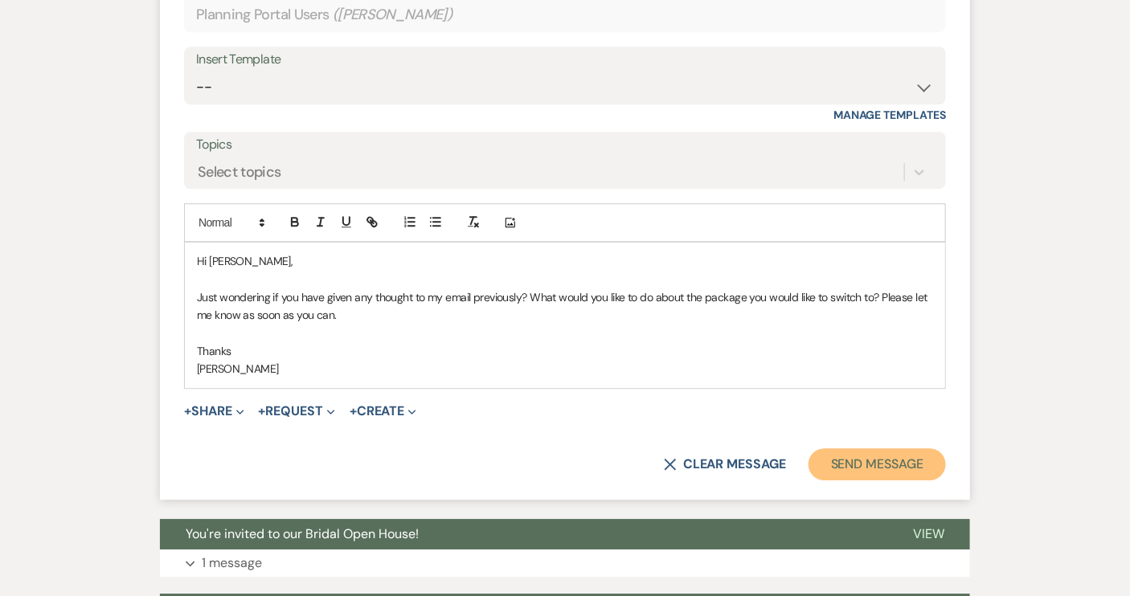
click at [876, 464] on button "Send Message" at bounding box center [876, 464] width 137 height 32
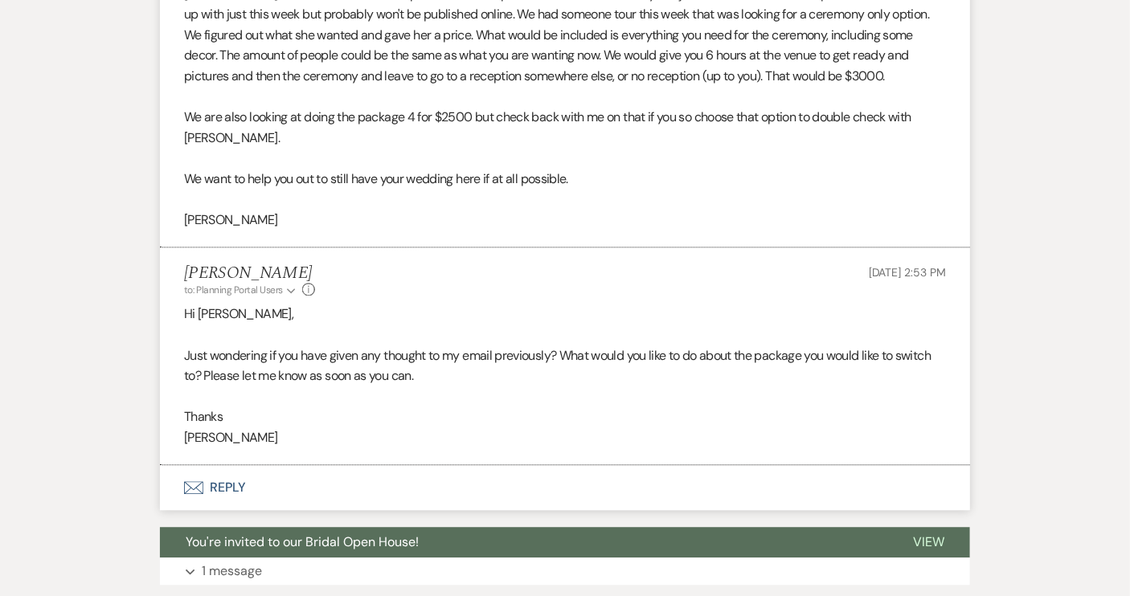
scroll to position [1314, 0]
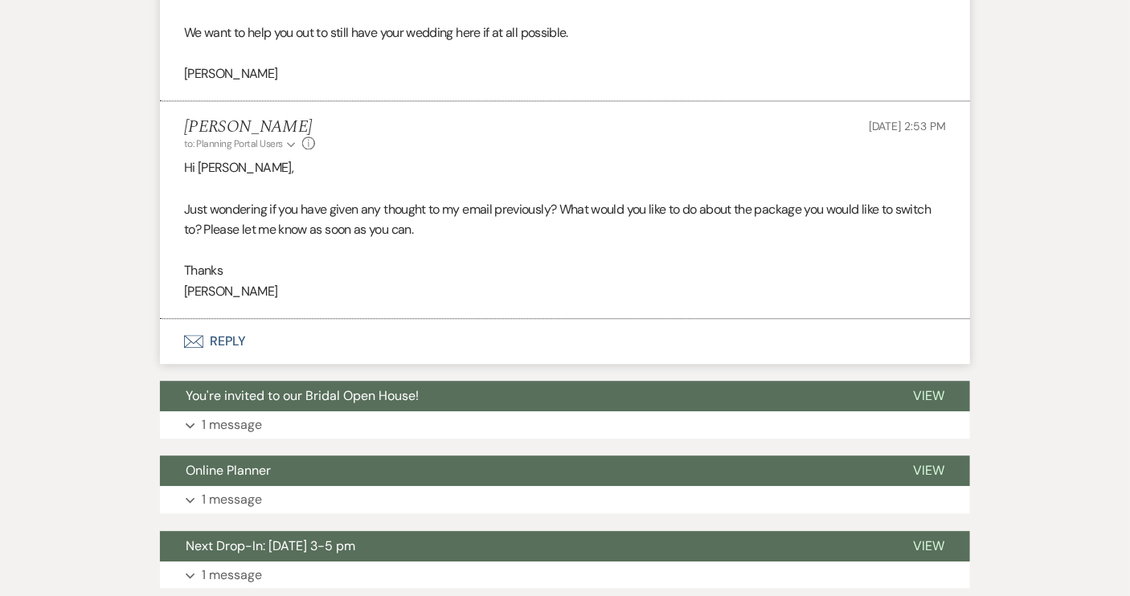
click at [231, 341] on button "Envelope Reply" at bounding box center [565, 341] width 810 height 45
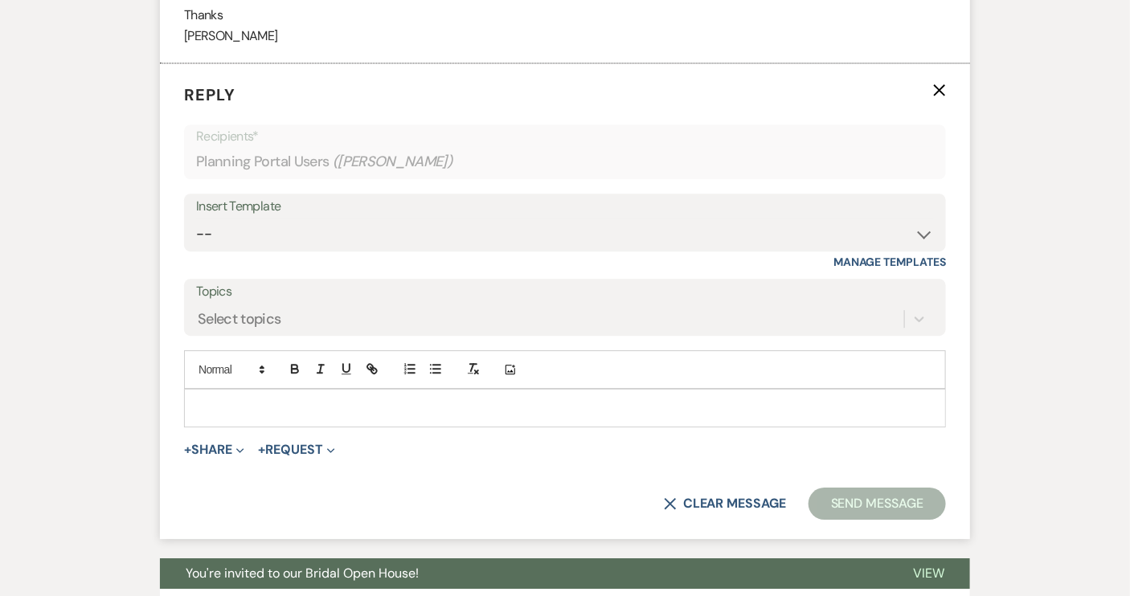
scroll to position [1571, 0]
click at [275, 407] on p at bounding box center [565, 407] width 736 height 18
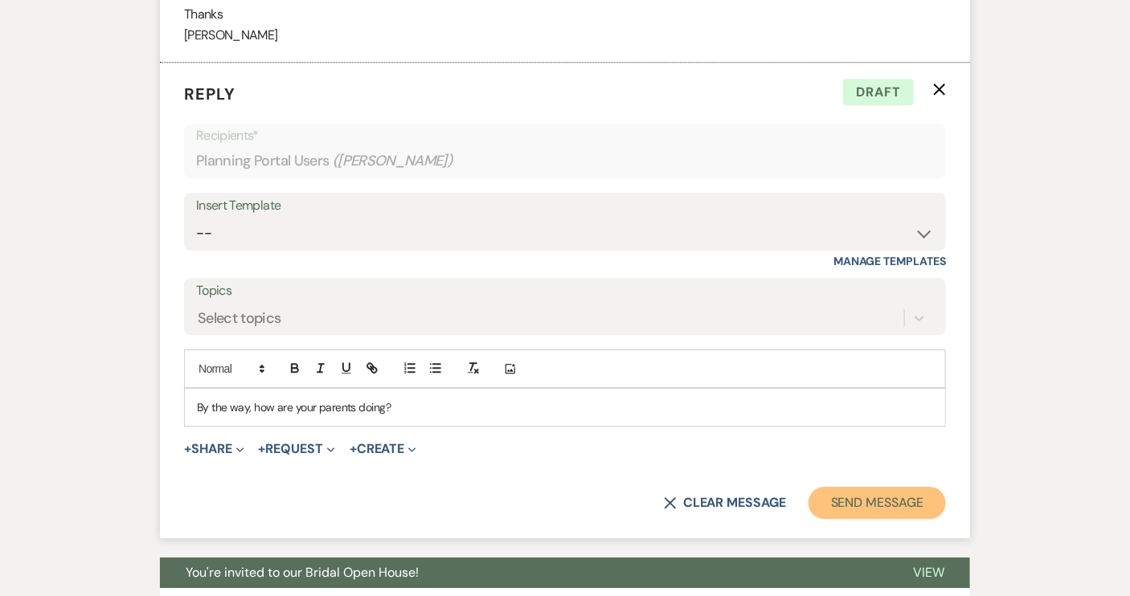
click at [843, 508] on button "Send Message" at bounding box center [876, 503] width 137 height 32
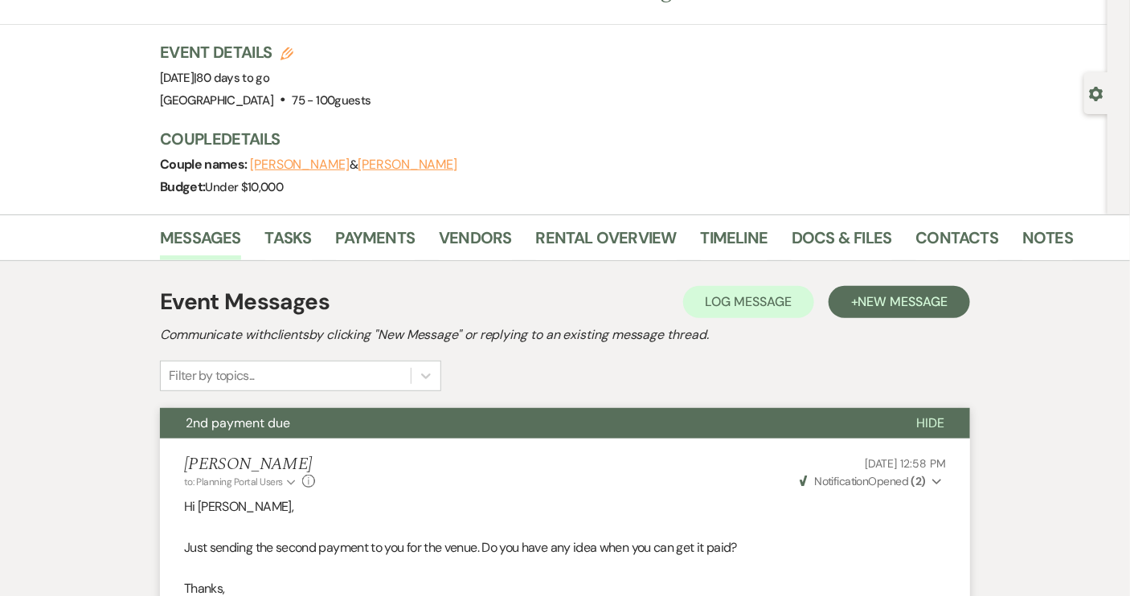
scroll to position [0, 0]
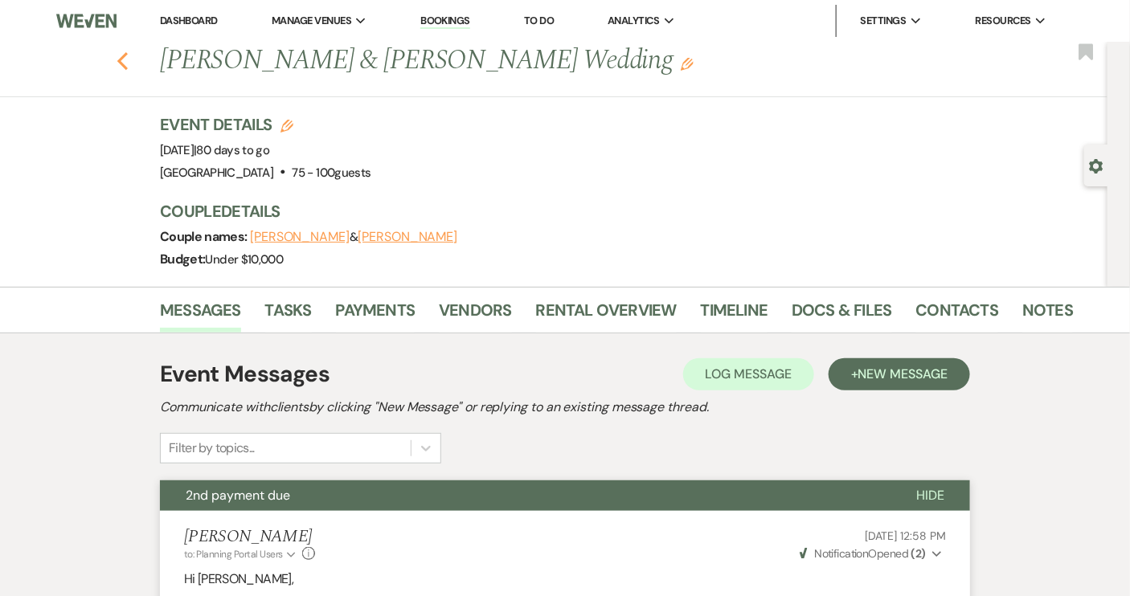
click at [129, 63] on icon "Previous" at bounding box center [122, 60] width 12 height 19
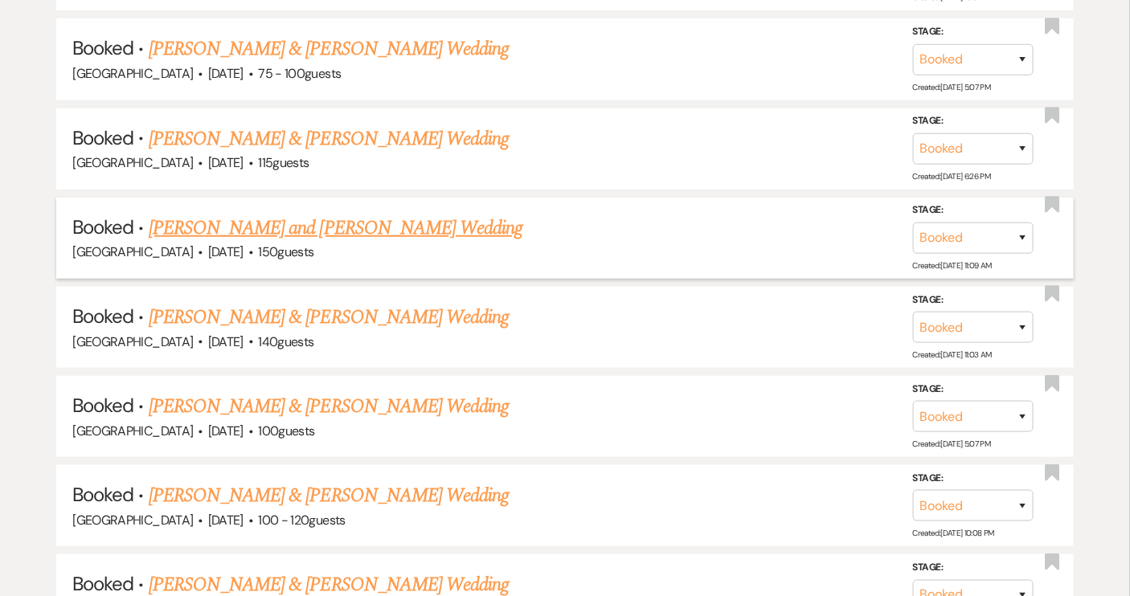
scroll to position [2553, 0]
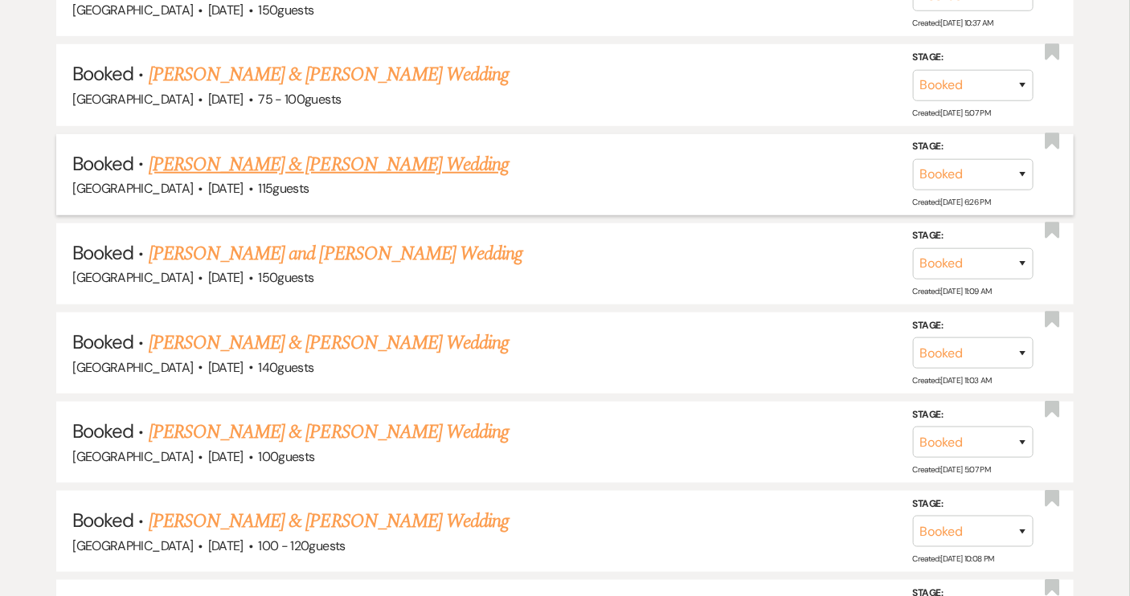
click at [327, 150] on link "[PERSON_NAME] & [PERSON_NAME] Wedding" at bounding box center [329, 164] width 360 height 29
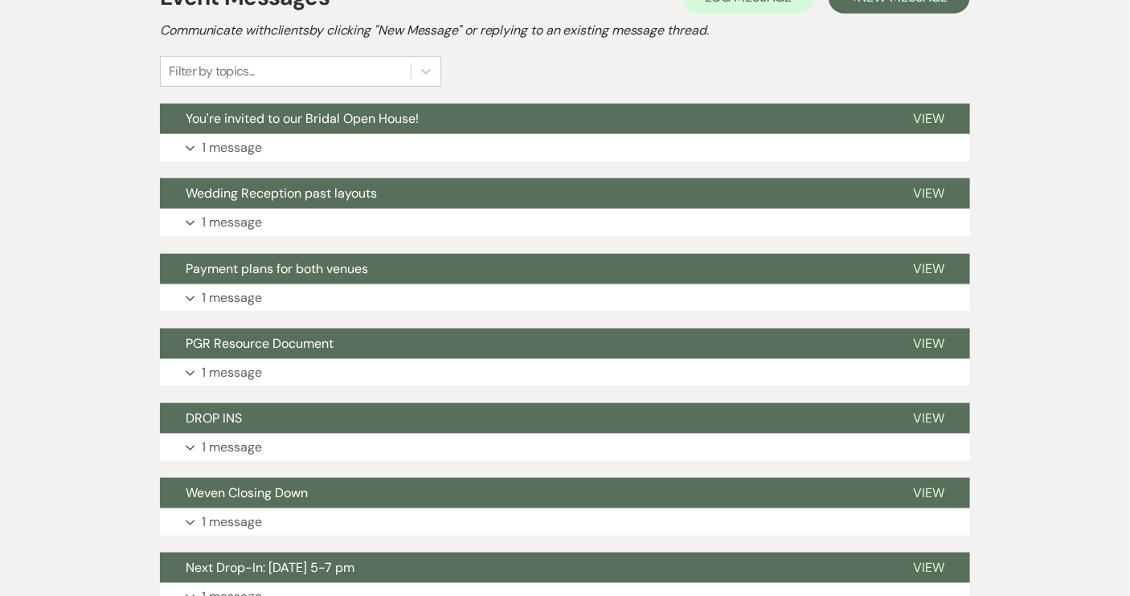
scroll to position [72, 0]
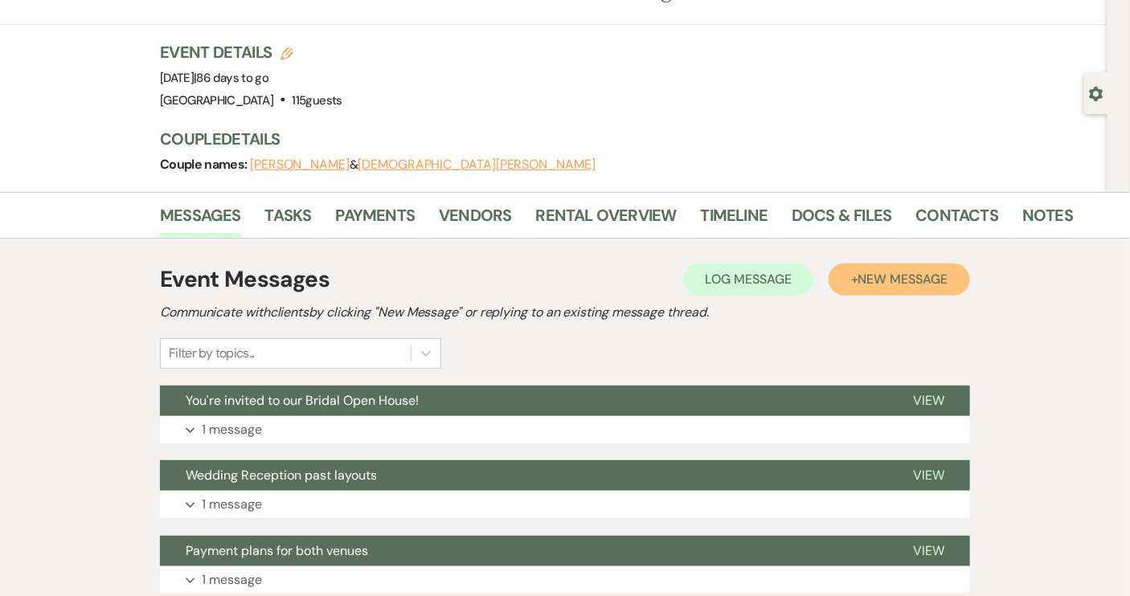
click at [910, 273] on span "New Message" at bounding box center [902, 279] width 89 height 17
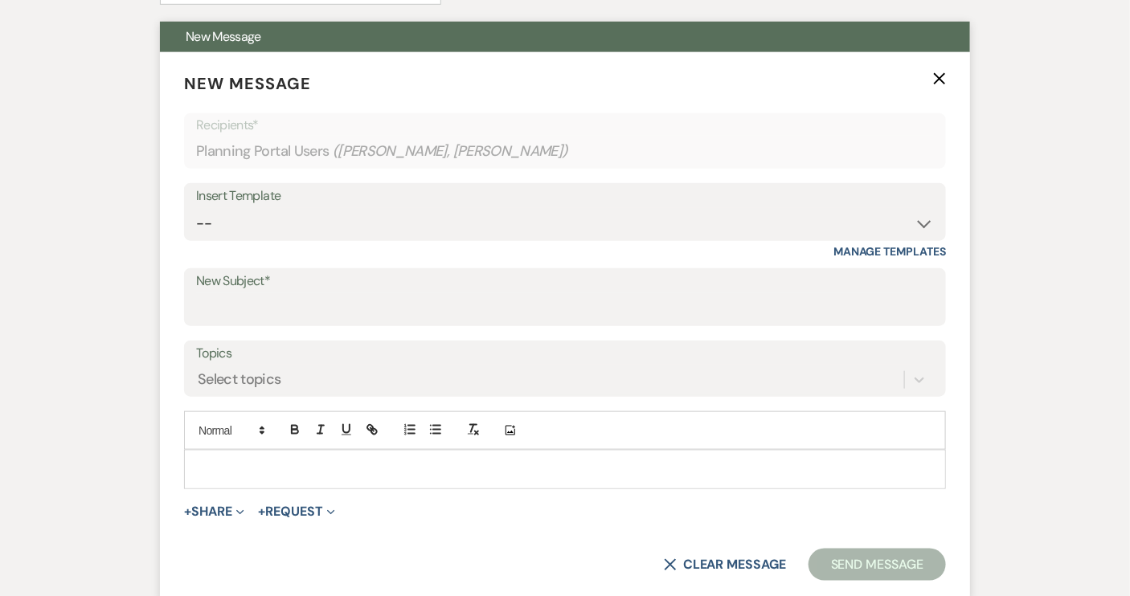
scroll to position [438, 0]
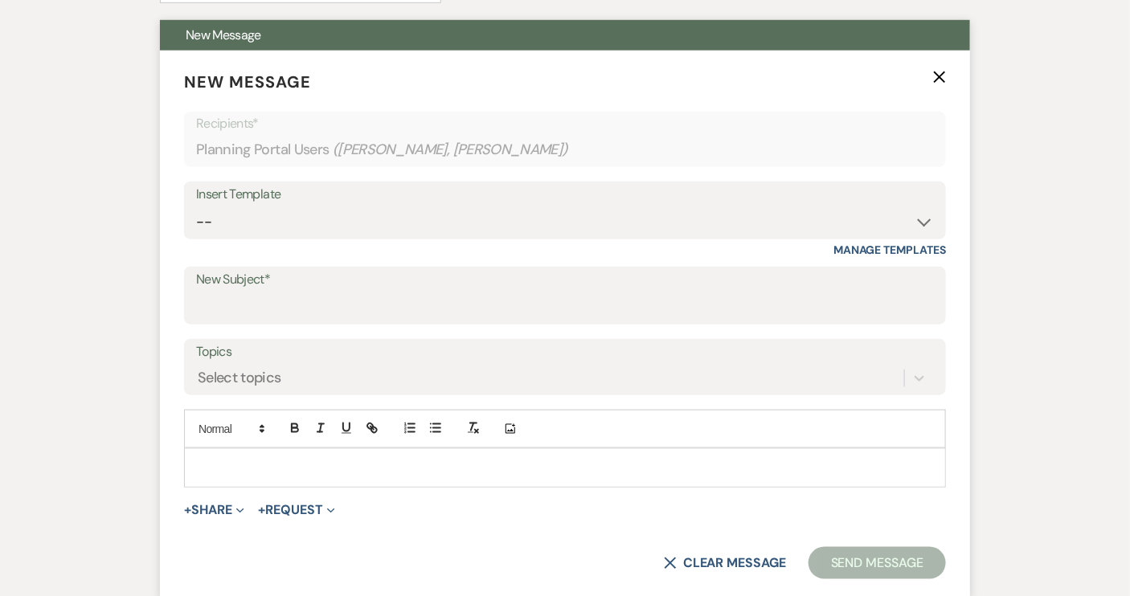
click at [231, 460] on p at bounding box center [565, 468] width 736 height 18
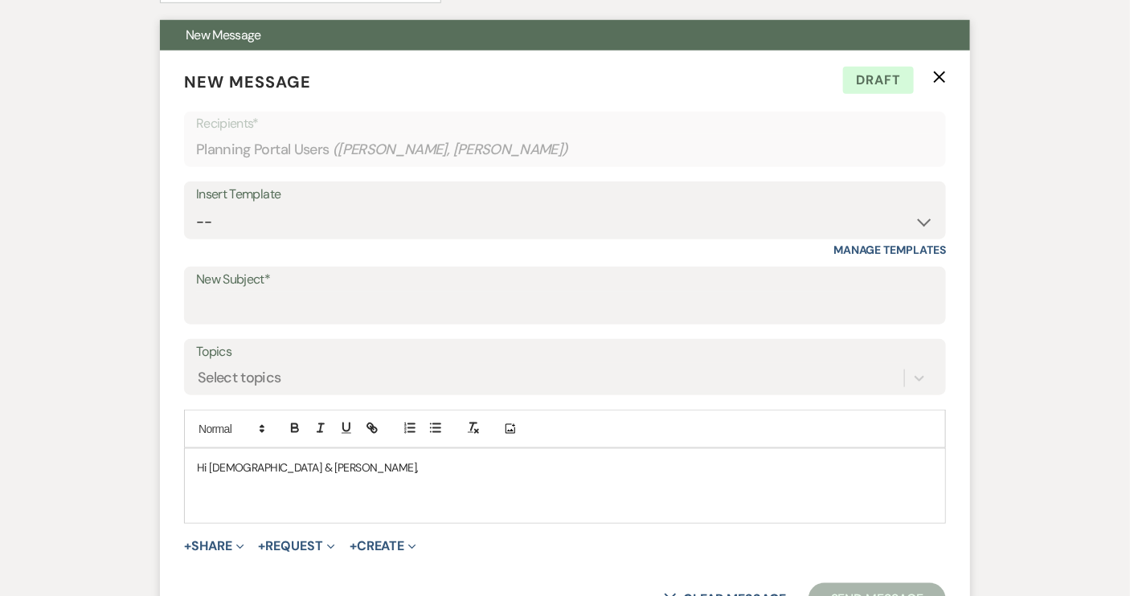
click at [217, 507] on p at bounding box center [565, 504] width 736 height 18
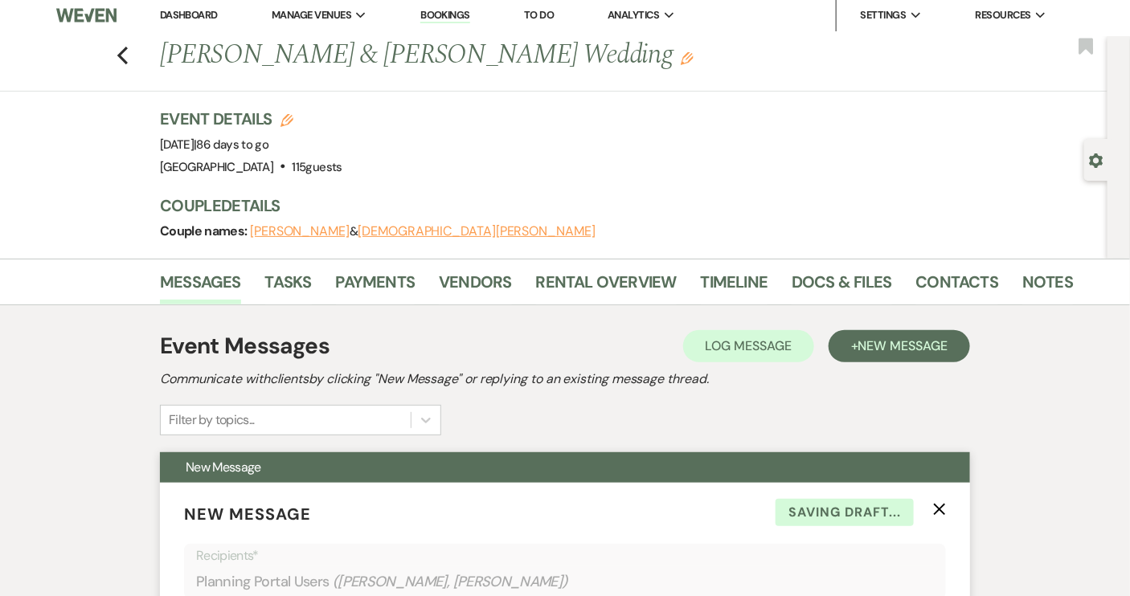
scroll to position [0, 0]
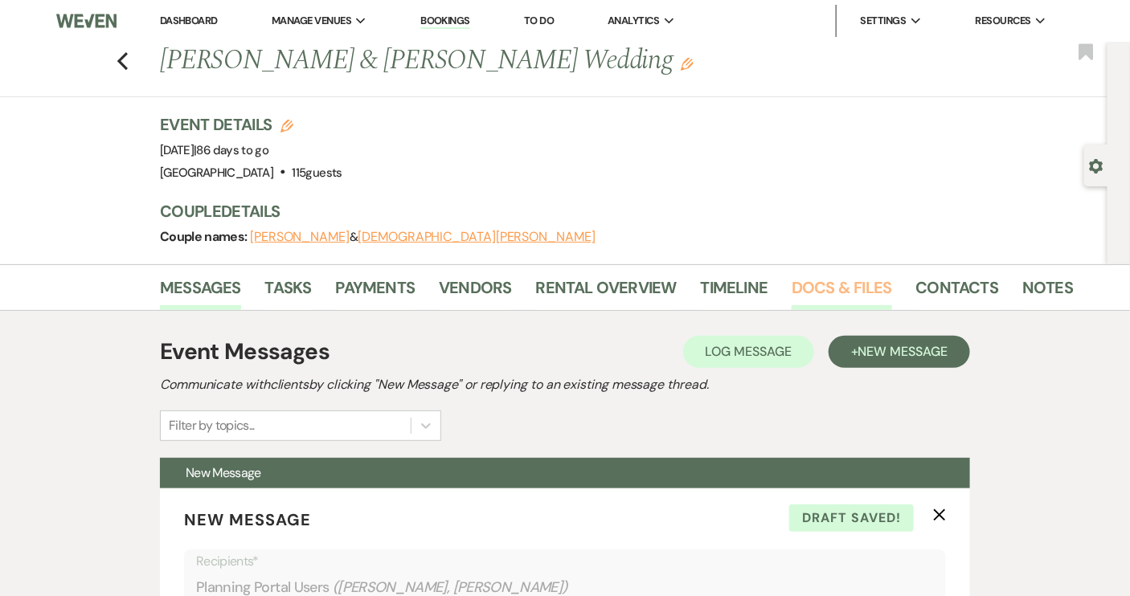
click at [846, 289] on link "Docs & Files" at bounding box center [841, 292] width 100 height 35
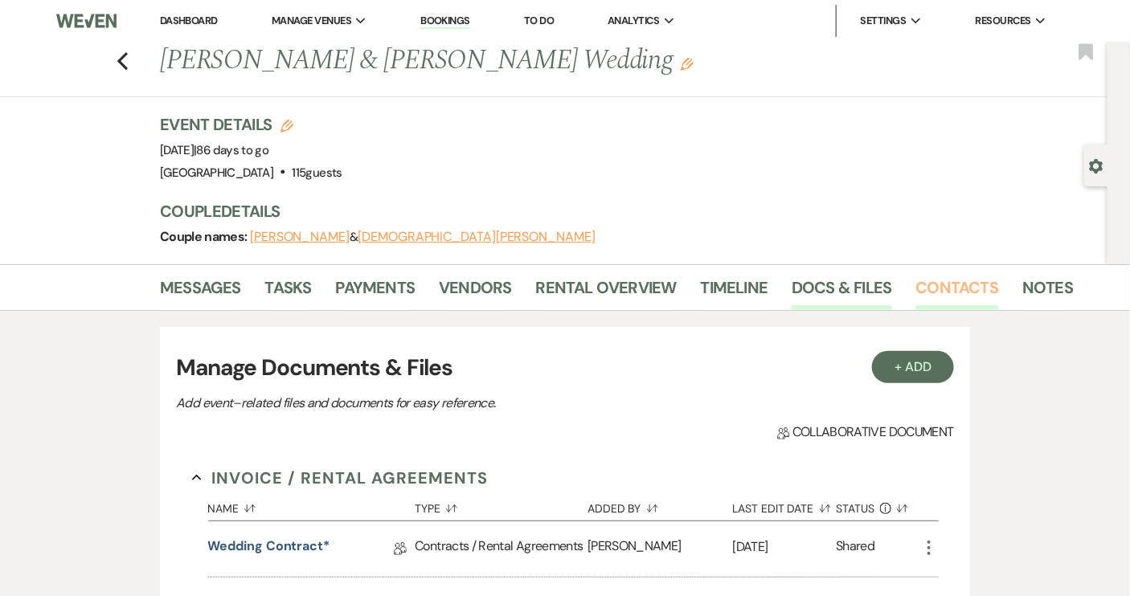
click at [920, 289] on link "Contacts" at bounding box center [957, 292] width 83 height 35
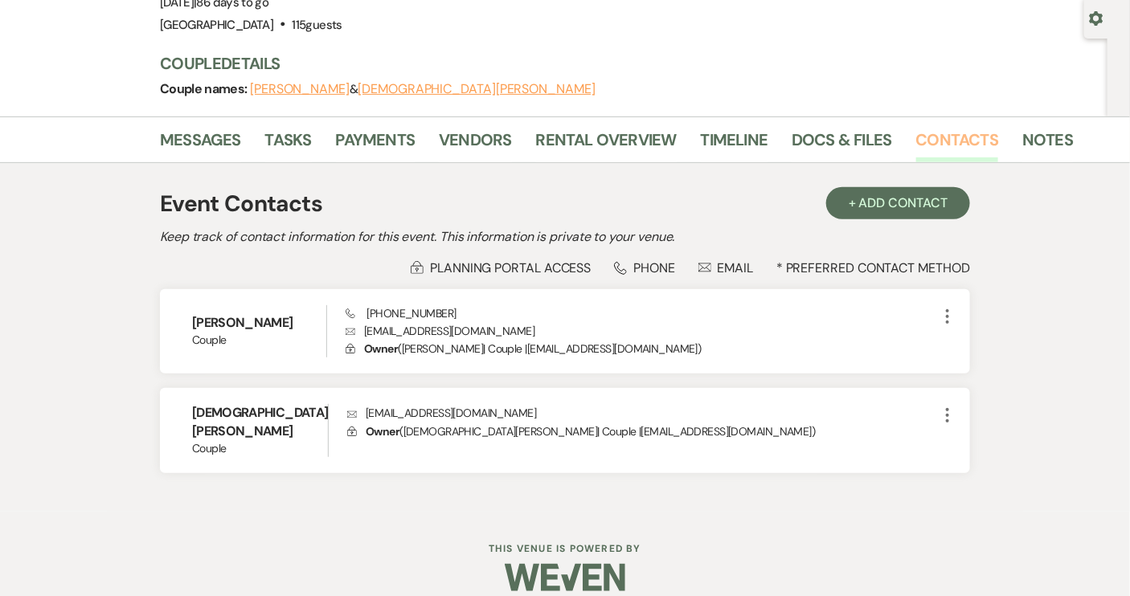
scroll to position [149, 0]
click at [228, 151] on link "Messages" at bounding box center [200, 143] width 81 height 35
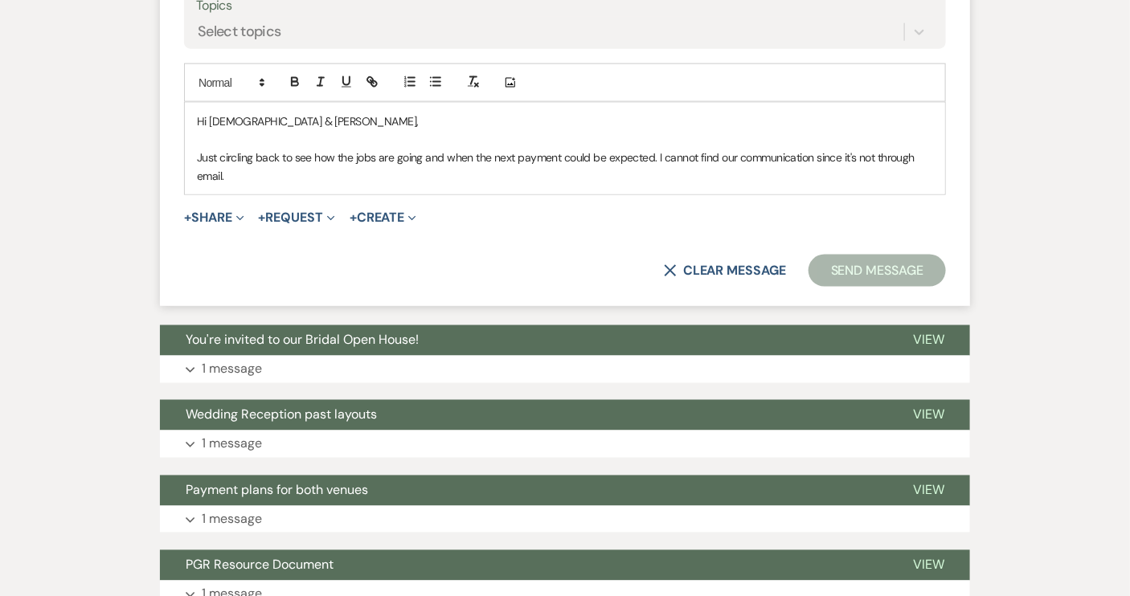
scroll to position [660, 0]
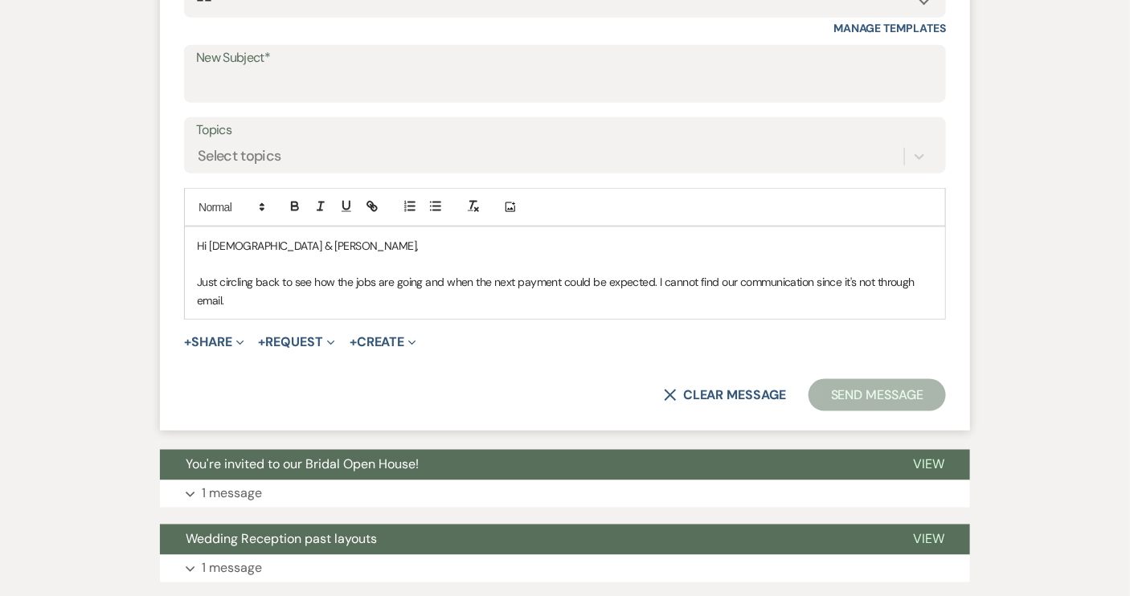
click at [248, 300] on p "Just circling back to see how the jobs are going and when the next payment coul…" at bounding box center [565, 291] width 736 height 36
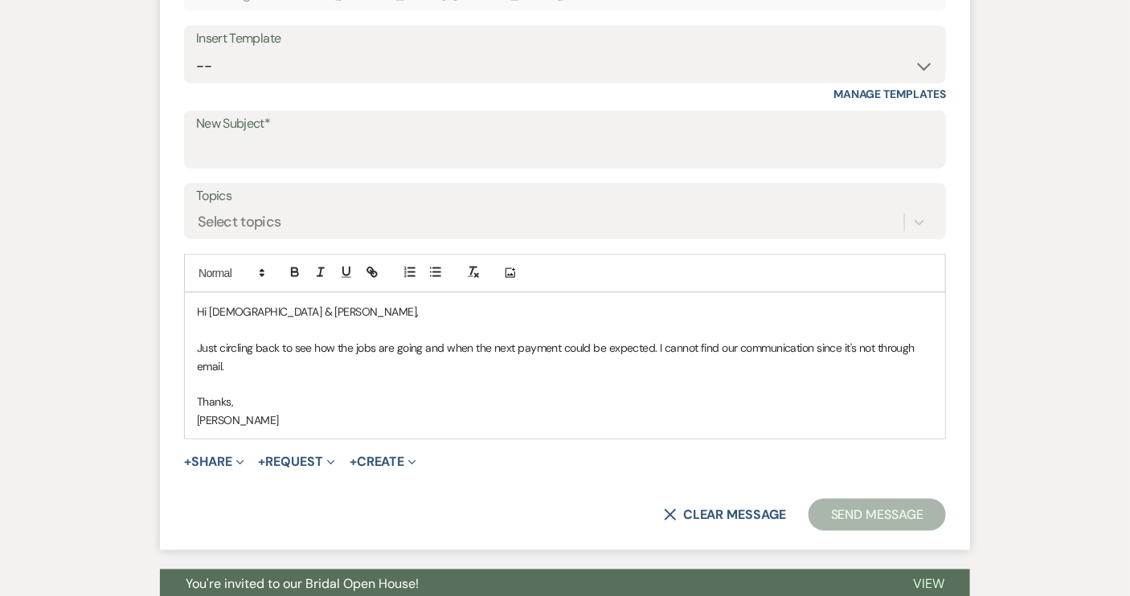
scroll to position [514, 0]
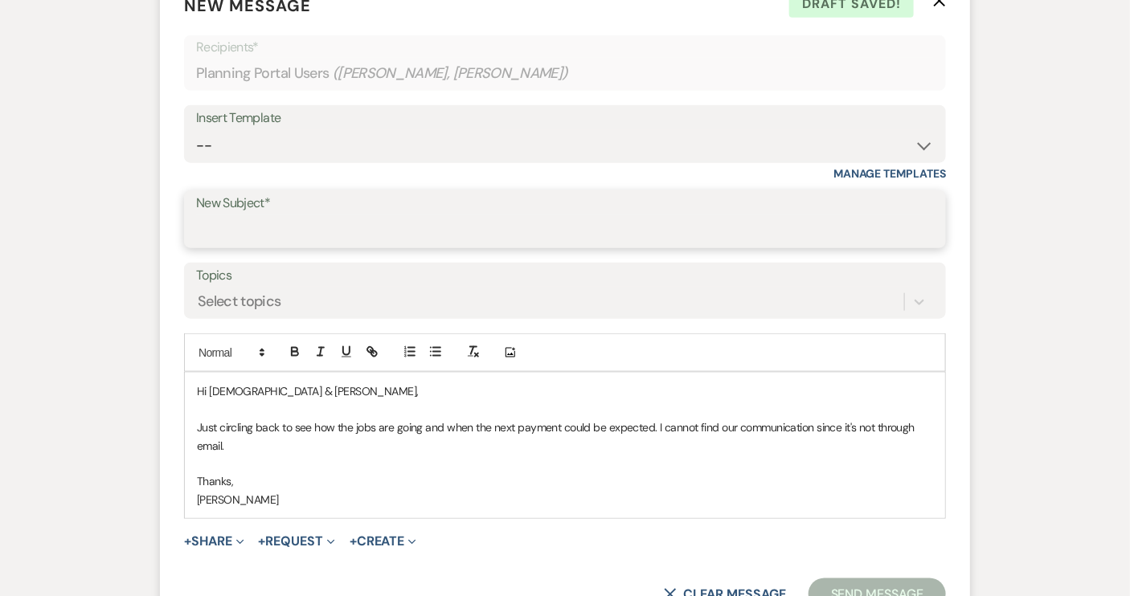
click at [239, 225] on input "New Subject*" at bounding box center [564, 230] width 737 height 31
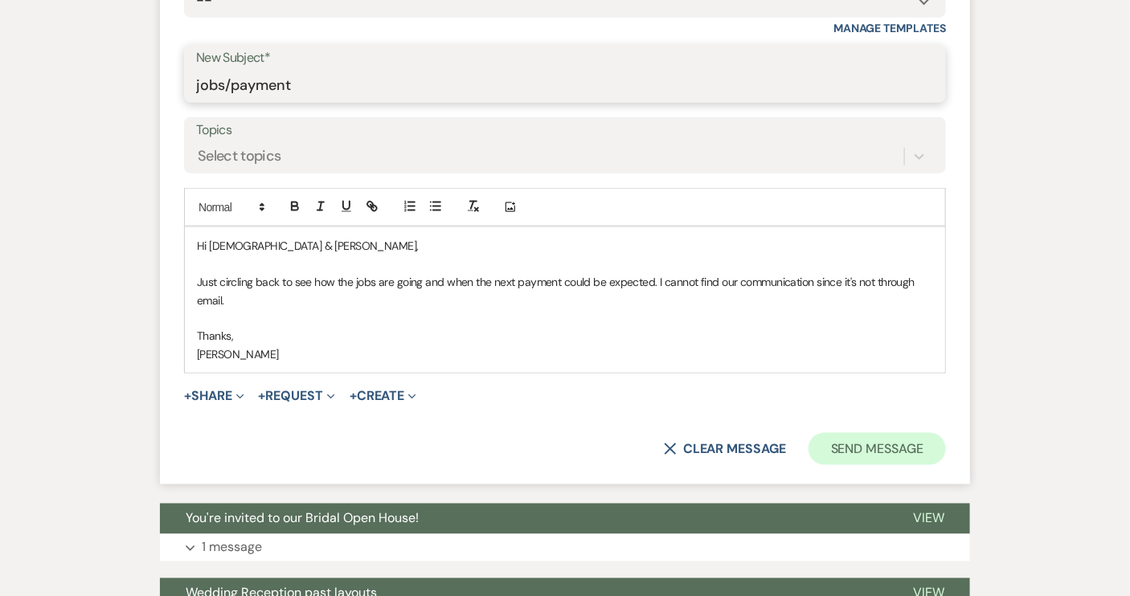
type input "jobs/payment"
click at [851, 444] on button "Send Message" at bounding box center [876, 449] width 137 height 32
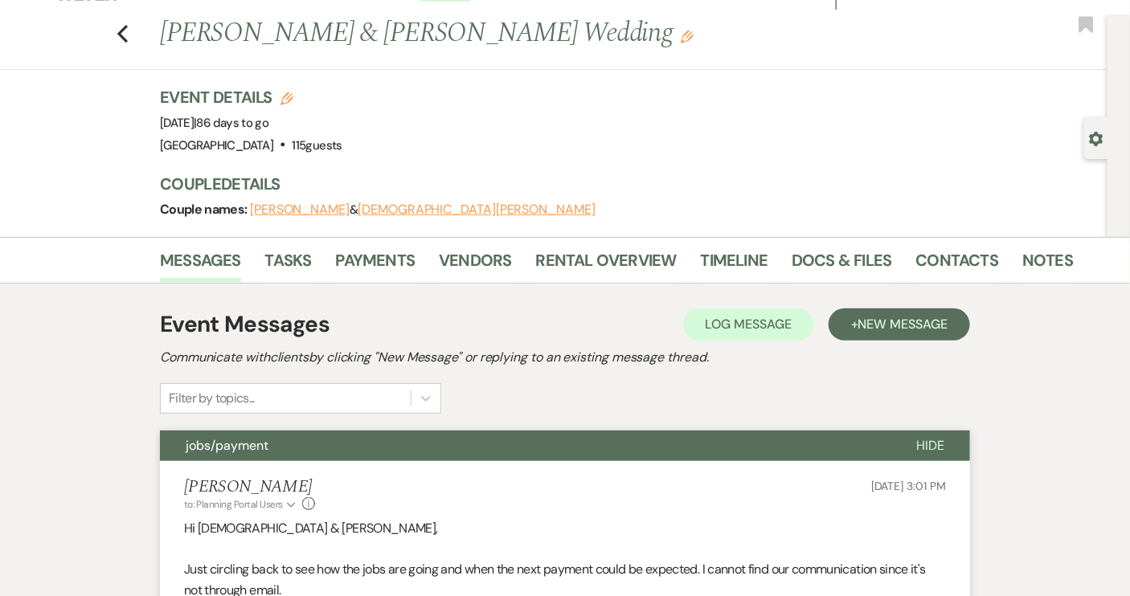
scroll to position [0, 0]
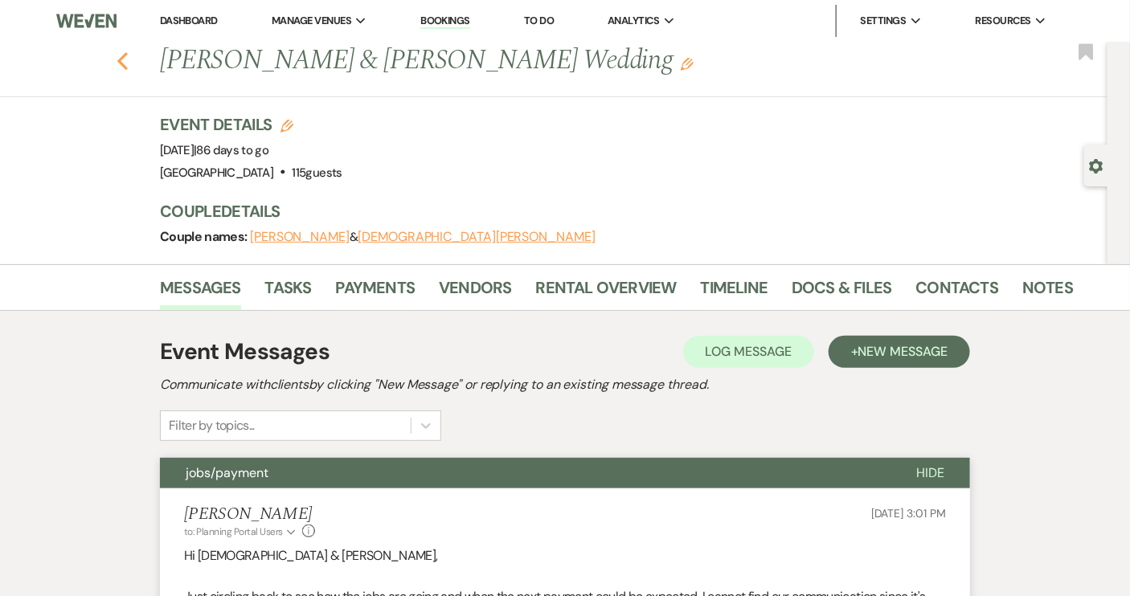
click at [123, 55] on icon "Previous" at bounding box center [122, 60] width 12 height 19
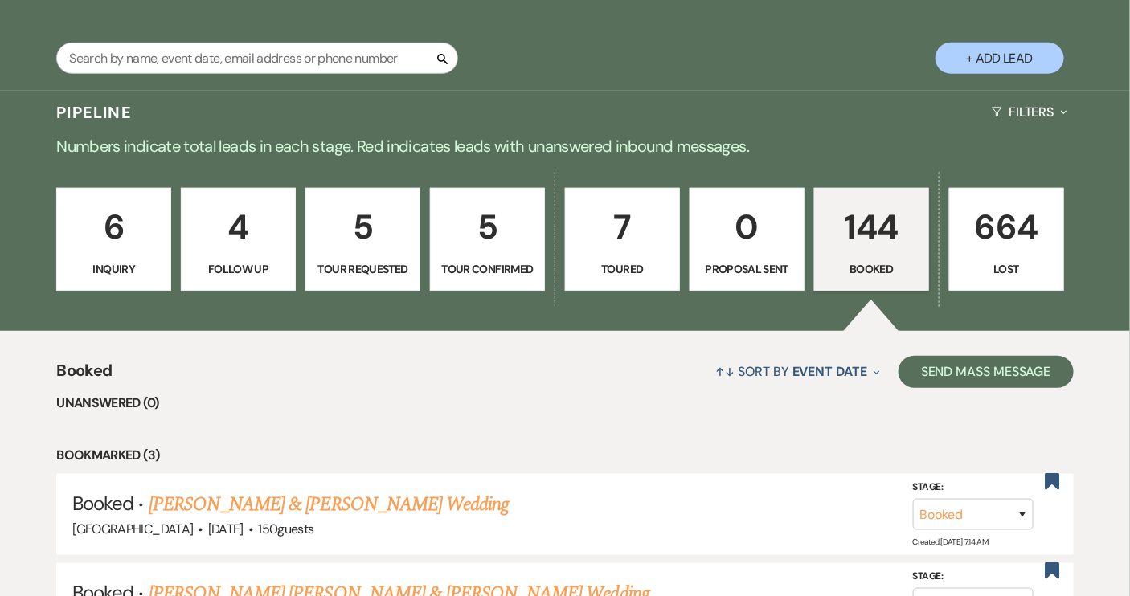
scroll to position [435, 0]
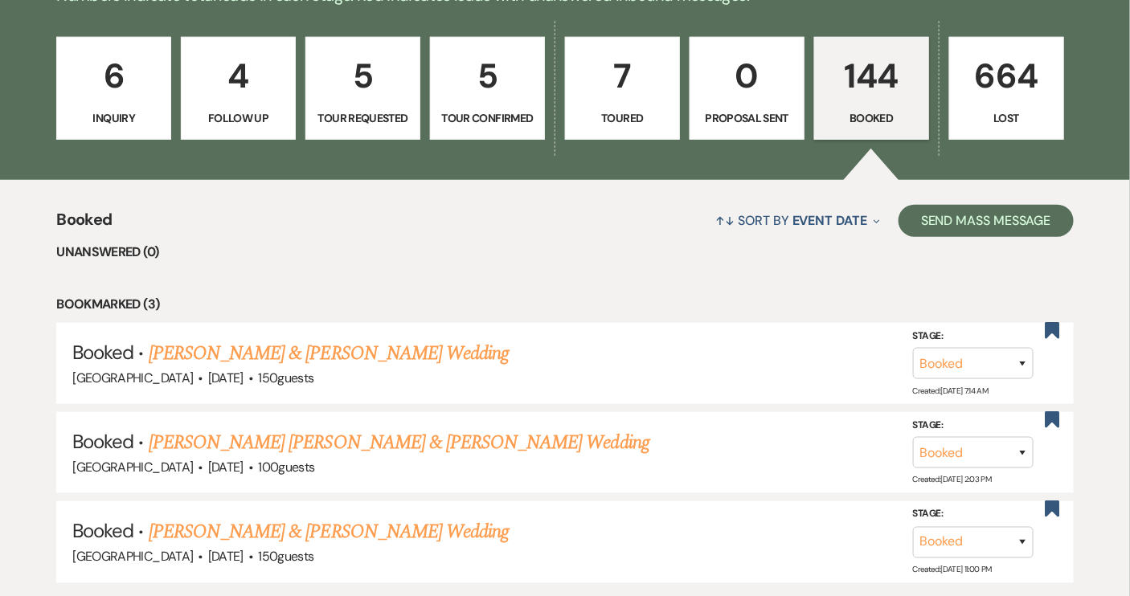
drag, startPoint x: 259, startPoint y: 353, endPoint x: 370, endPoint y: 363, distance: 111.4
click at [259, 353] on link "[PERSON_NAME] & [PERSON_NAME] Wedding" at bounding box center [329, 353] width 360 height 29
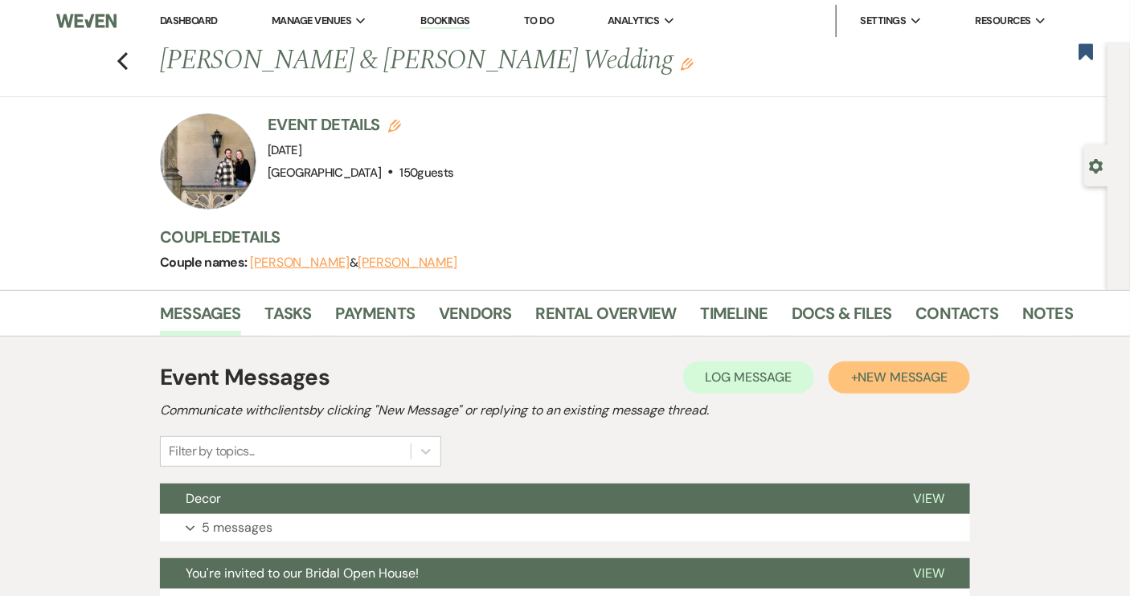
click at [878, 378] on span "New Message" at bounding box center [902, 377] width 89 height 17
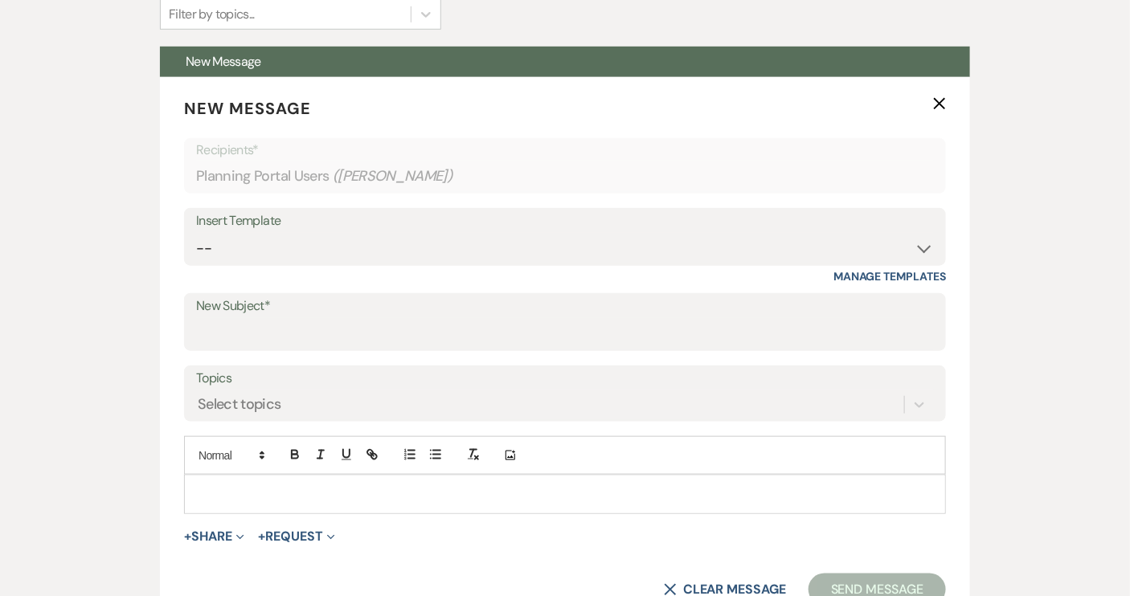
scroll to position [438, 0]
click at [923, 247] on select "-- Weven Planning Portal Introduction (Booked Events) Tour Request Response Con…" at bounding box center [564, 247] width 737 height 31
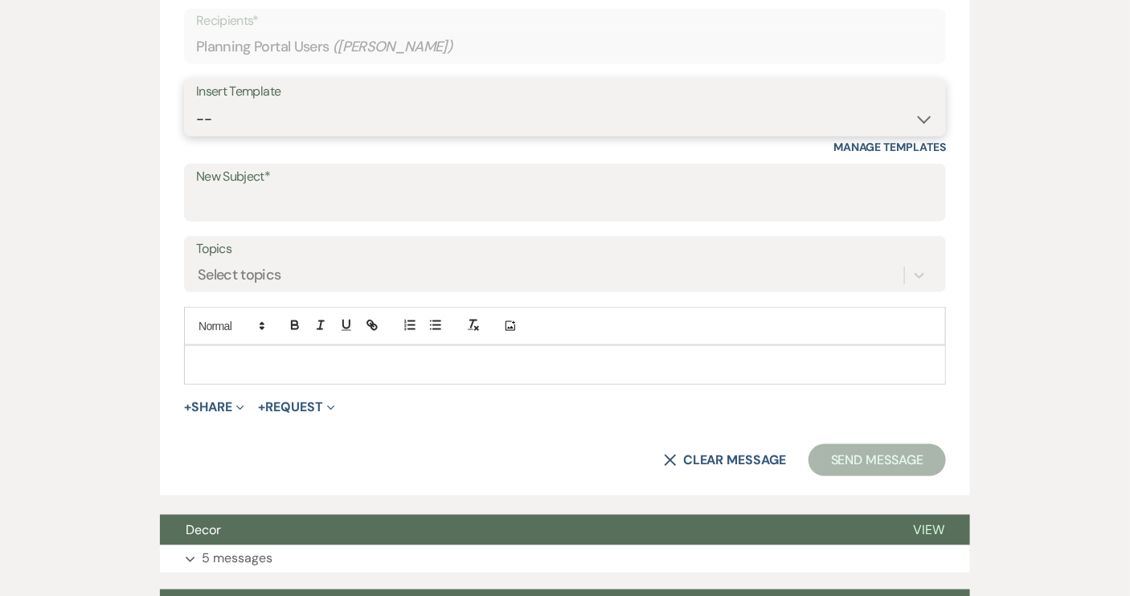
scroll to position [584, 0]
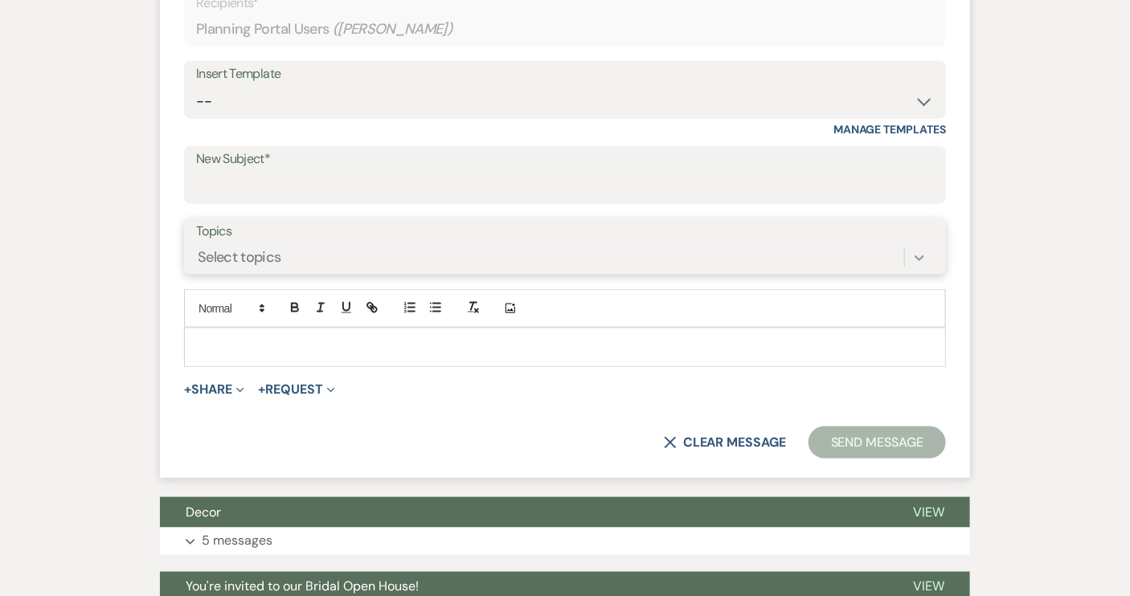
click at [917, 259] on icon at bounding box center [919, 258] width 16 height 16
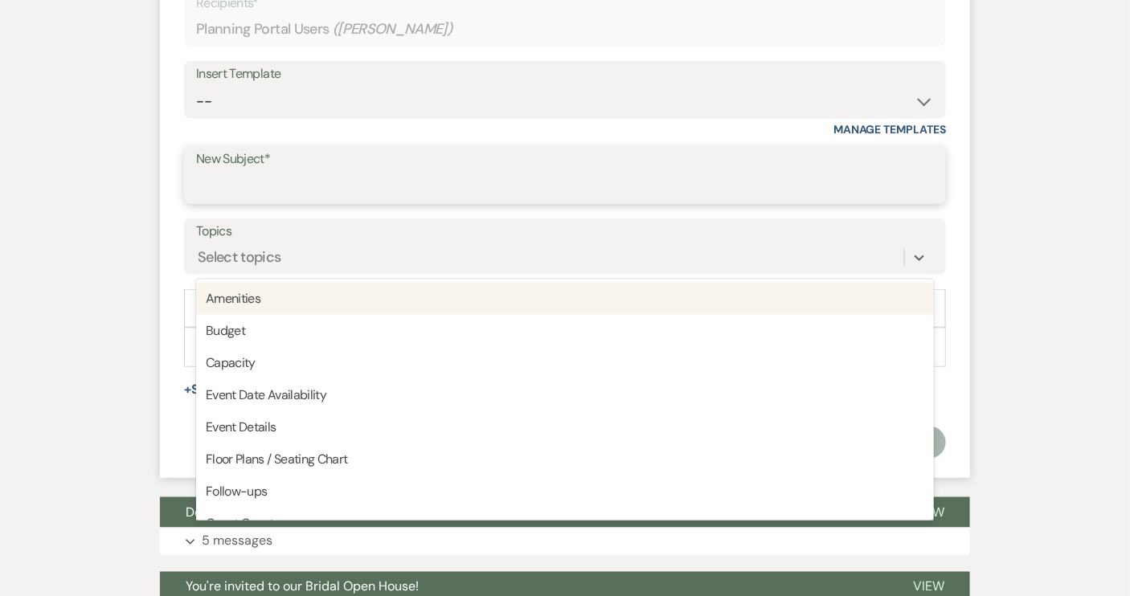
click at [905, 173] on input "New Subject*" at bounding box center [564, 186] width 737 height 31
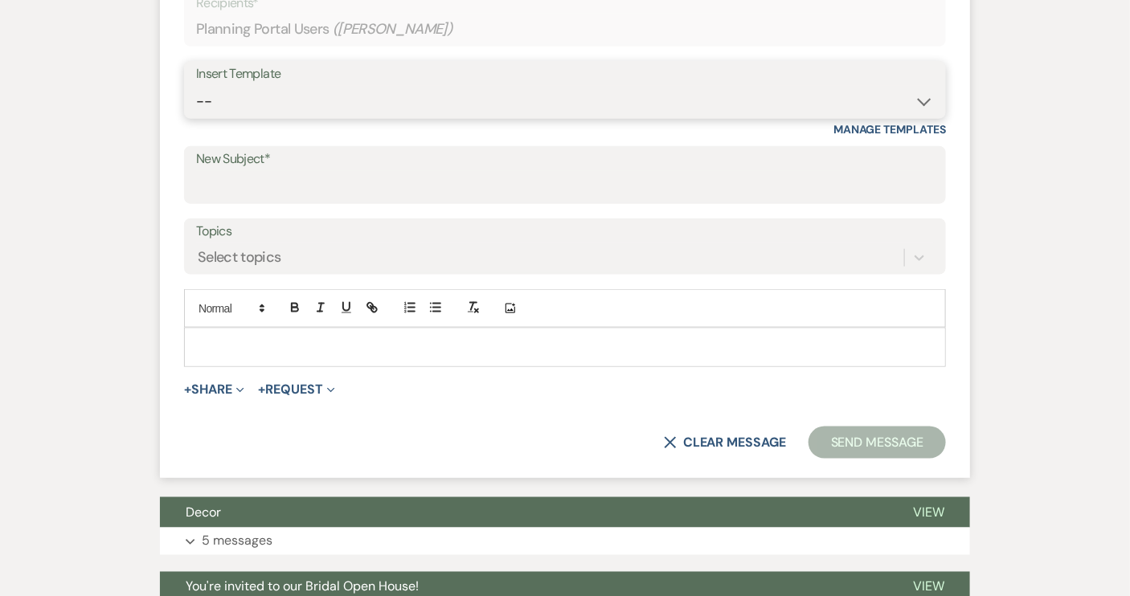
click at [921, 102] on select "-- Weven Planning Portal Introduction (Booked Events) Tour Request Response Con…" at bounding box center [564, 101] width 737 height 31
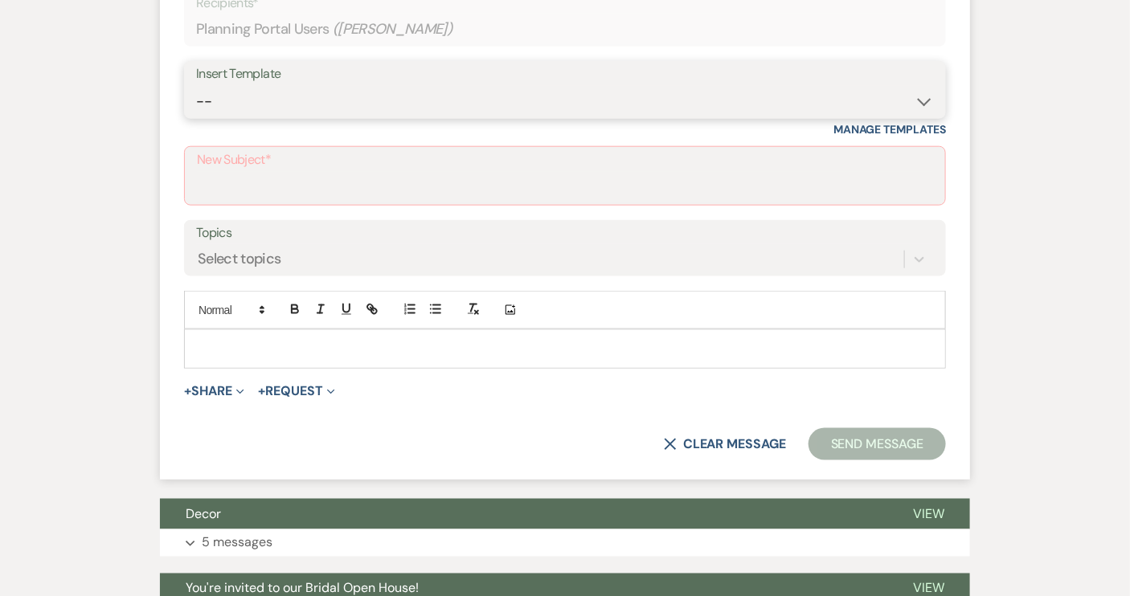
select select "2460"
click at [196, 86] on select "-- Weven Planning Portal Introduction (Booked Events) Tour Request Response Con…" at bounding box center [564, 101] width 737 height 31
type input "Congratulations!"
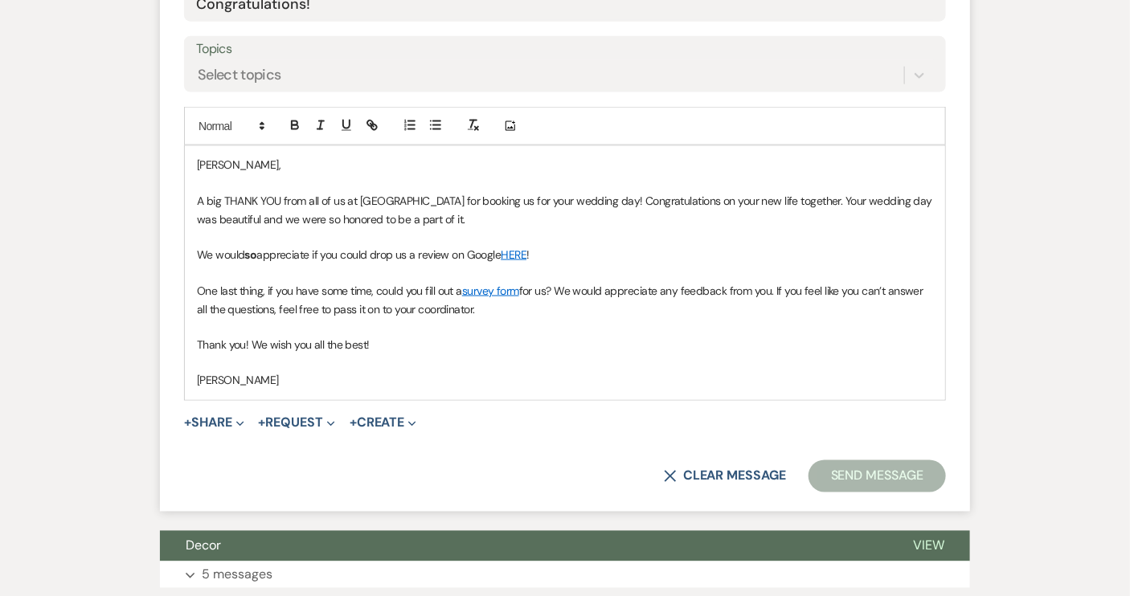
scroll to position [803, 0]
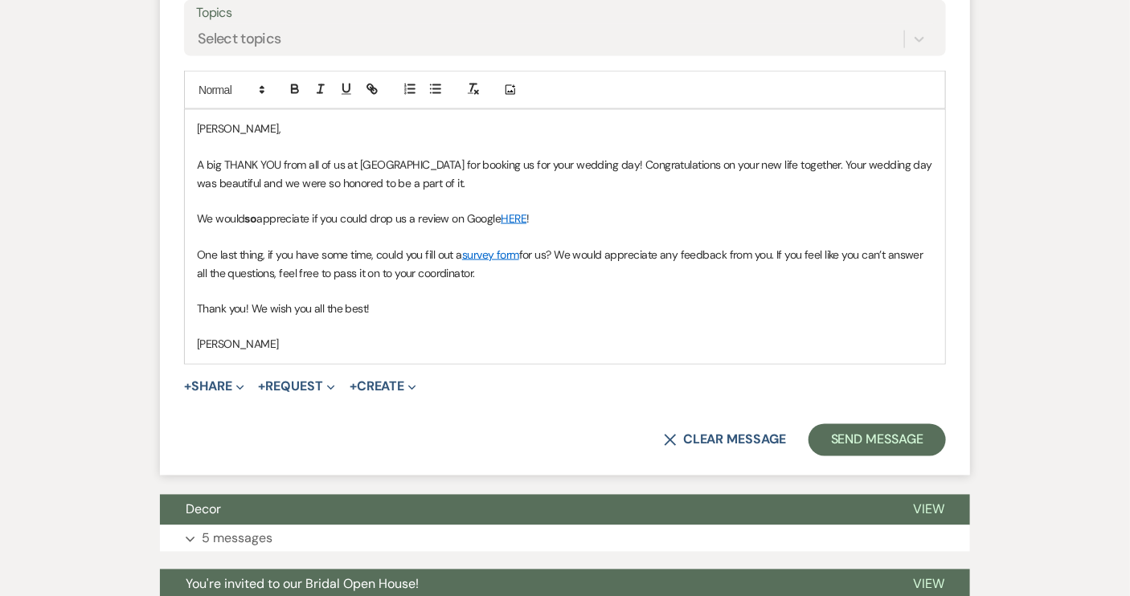
click at [228, 125] on p "[PERSON_NAME]," at bounding box center [565, 129] width 736 height 18
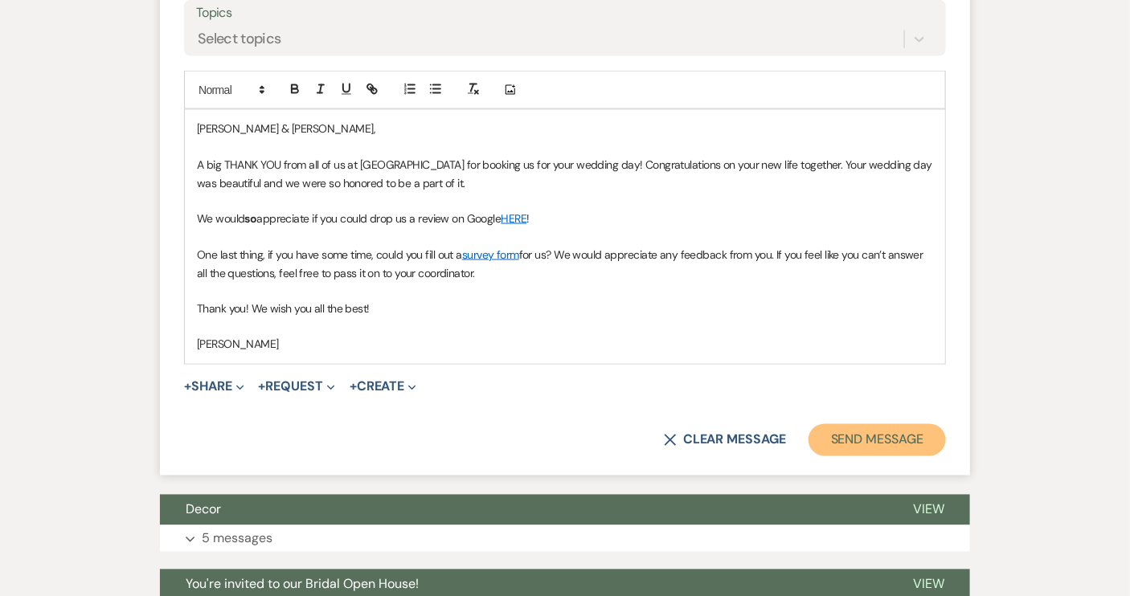
click at [864, 427] on button "Send Message" at bounding box center [876, 440] width 137 height 32
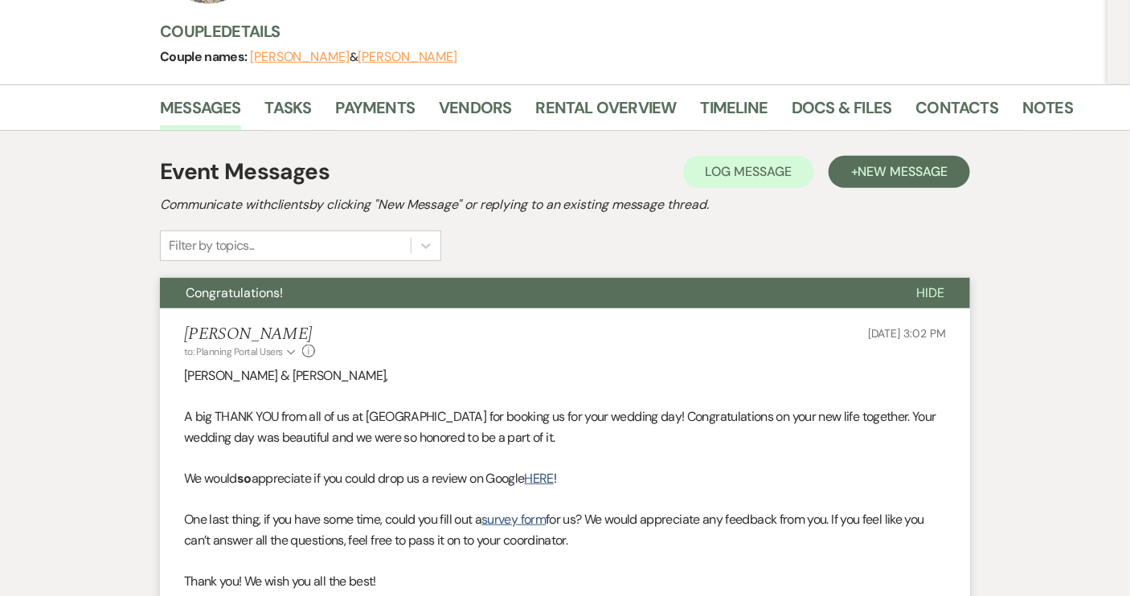
scroll to position [0, 0]
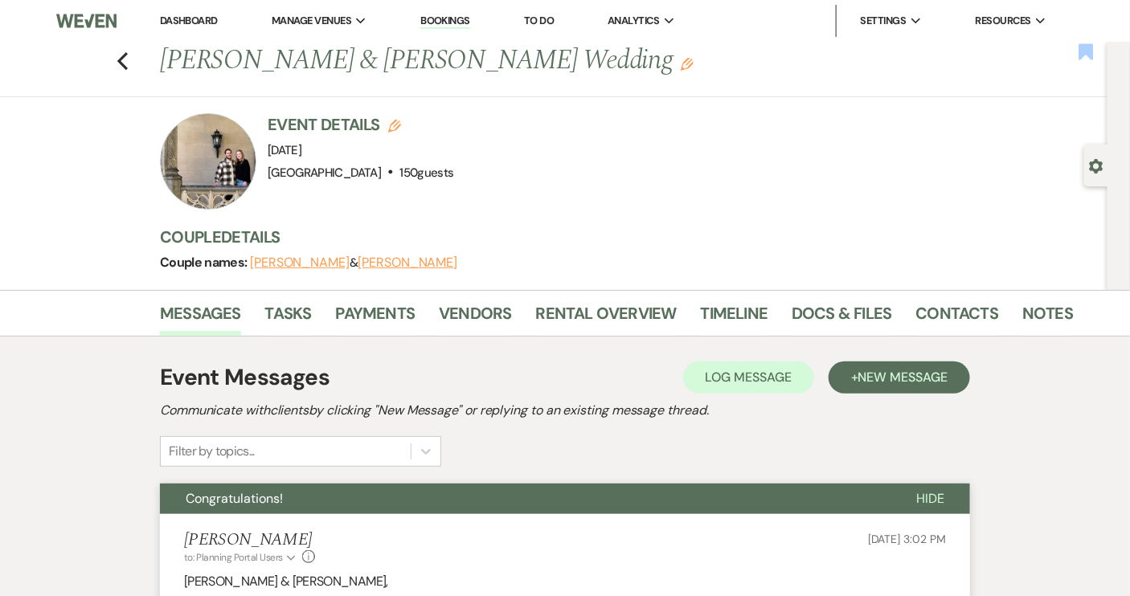
click at [1093, 57] on use "button" at bounding box center [1086, 51] width 14 height 16
click at [129, 63] on icon "Previous" at bounding box center [122, 60] width 12 height 19
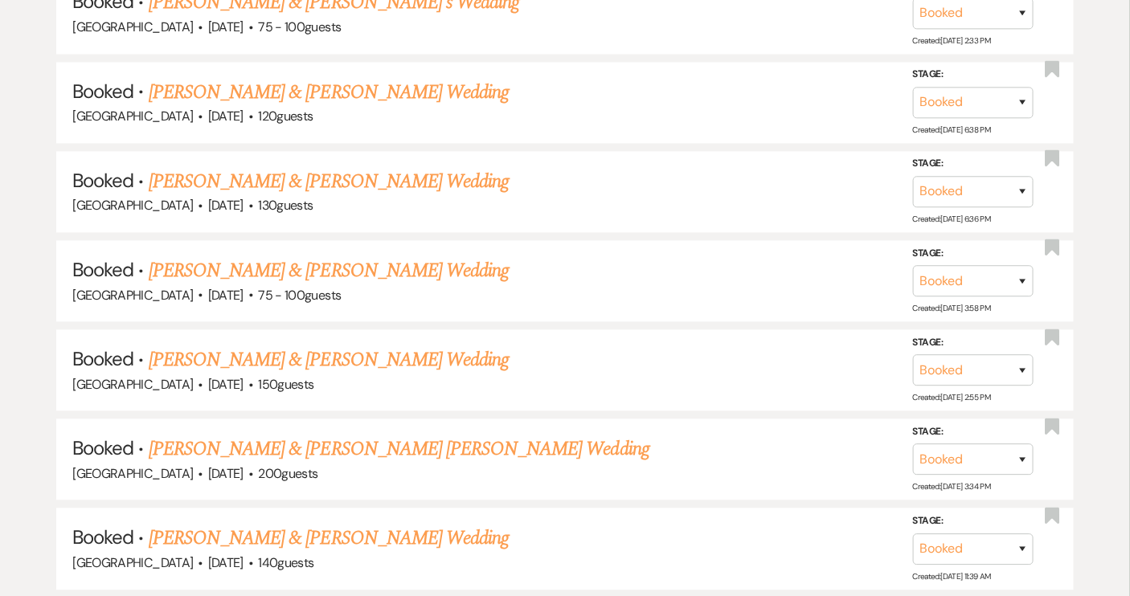
scroll to position [1239, 0]
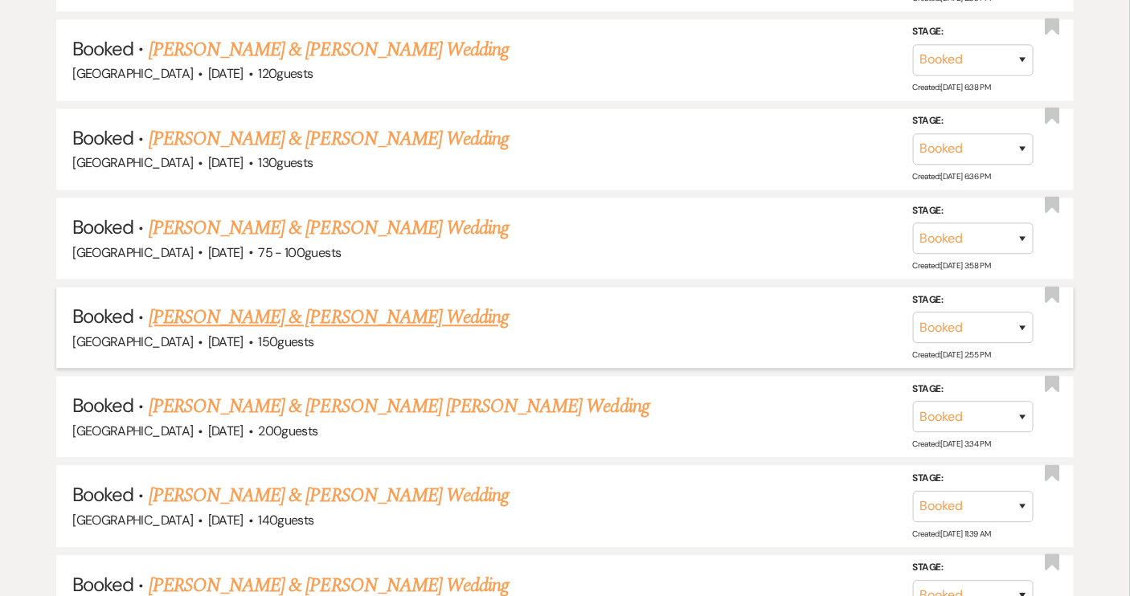
click at [323, 305] on link "[PERSON_NAME] & [PERSON_NAME] Wedding" at bounding box center [329, 317] width 360 height 29
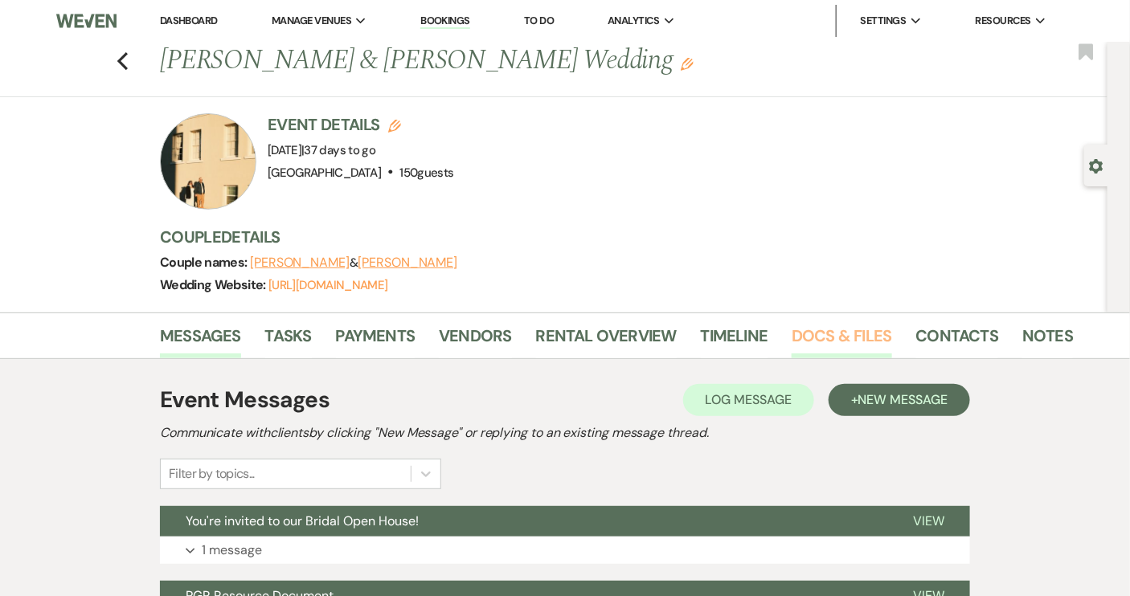
click at [811, 336] on link "Docs & Files" at bounding box center [841, 340] width 100 height 35
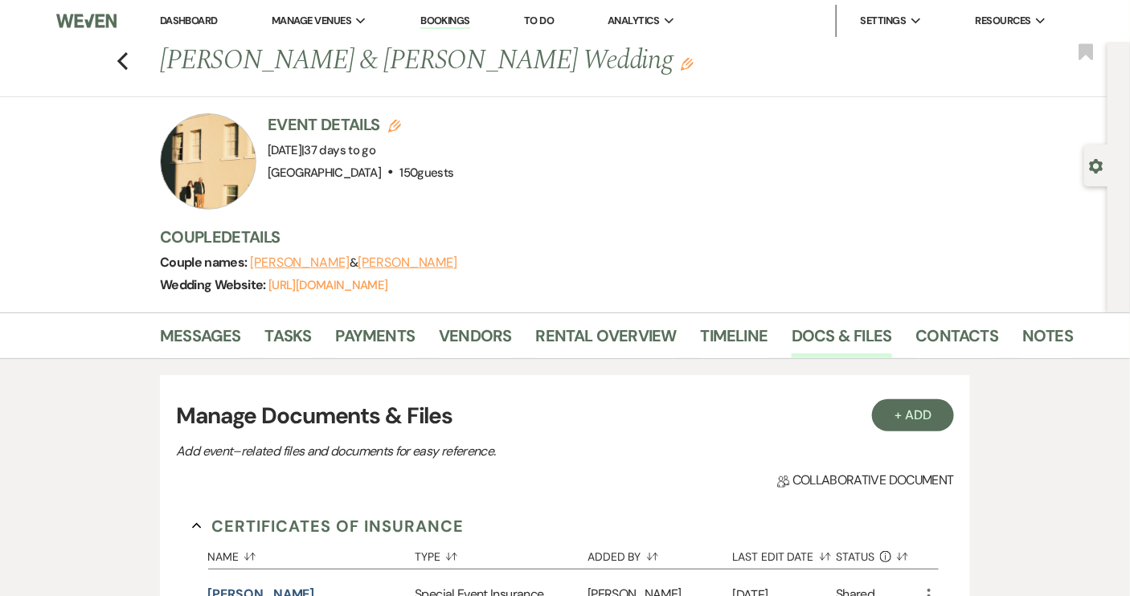
click at [207, 18] on link "Dashboard" at bounding box center [189, 21] width 58 height 14
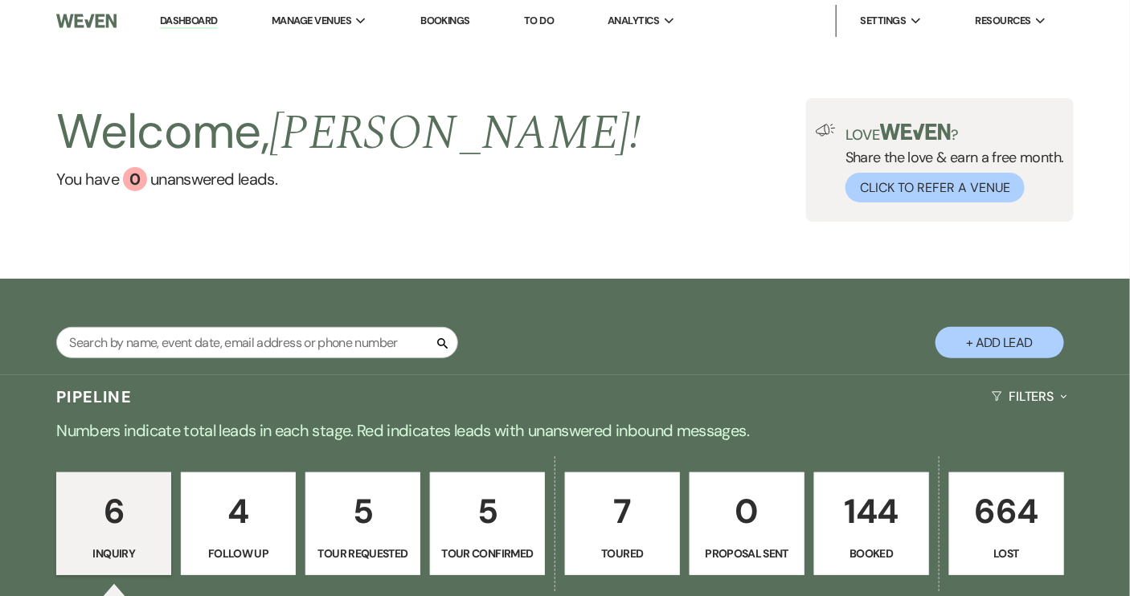
click at [863, 503] on p "144" at bounding box center [871, 511] width 94 height 54
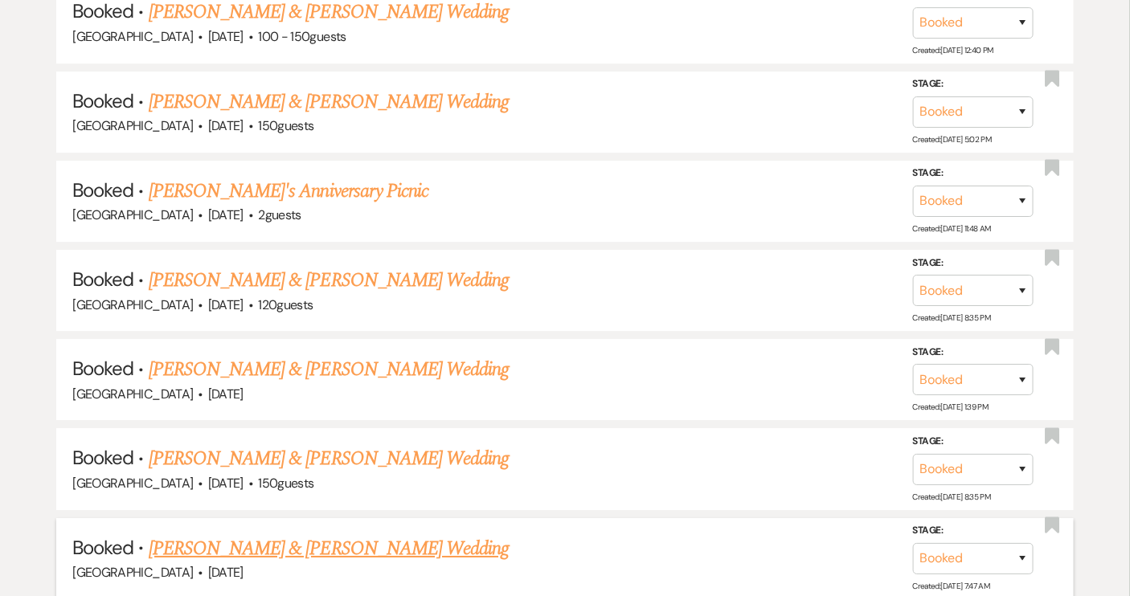
scroll to position [10735, 0]
click at [286, 267] on link "[PERSON_NAME] & [PERSON_NAME] Wedding" at bounding box center [329, 281] width 360 height 29
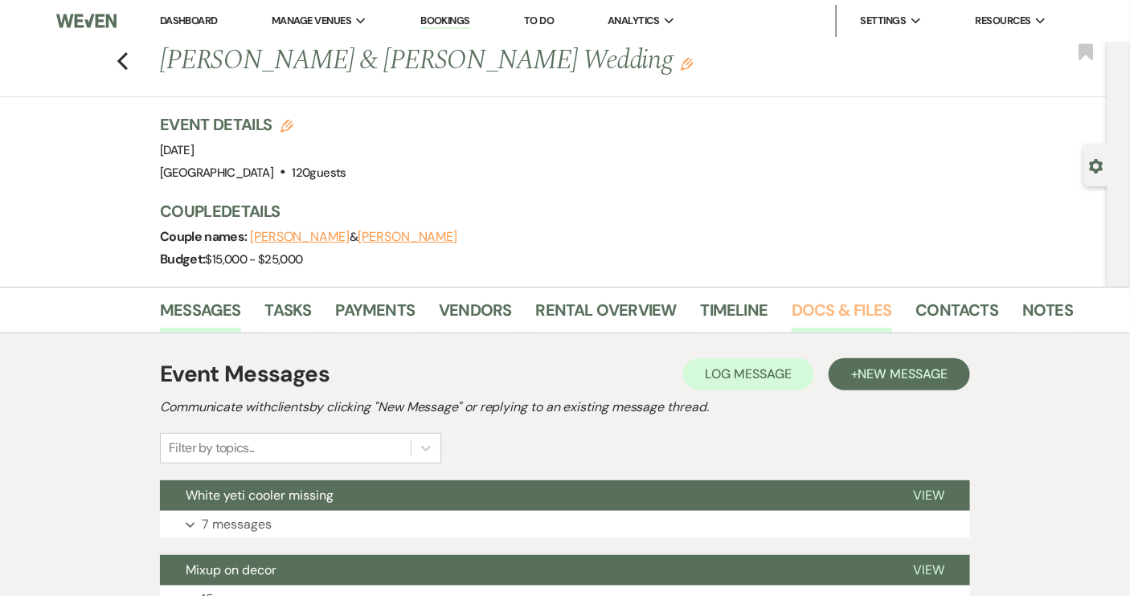
click at [817, 312] on link "Docs & Files" at bounding box center [841, 314] width 100 height 35
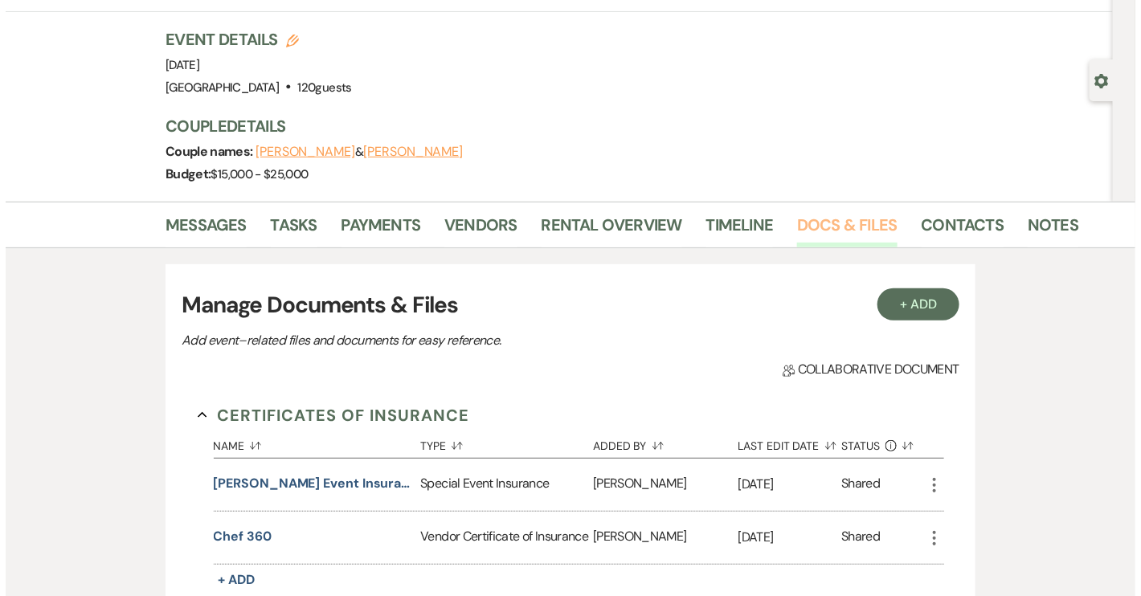
scroll to position [219, 0]
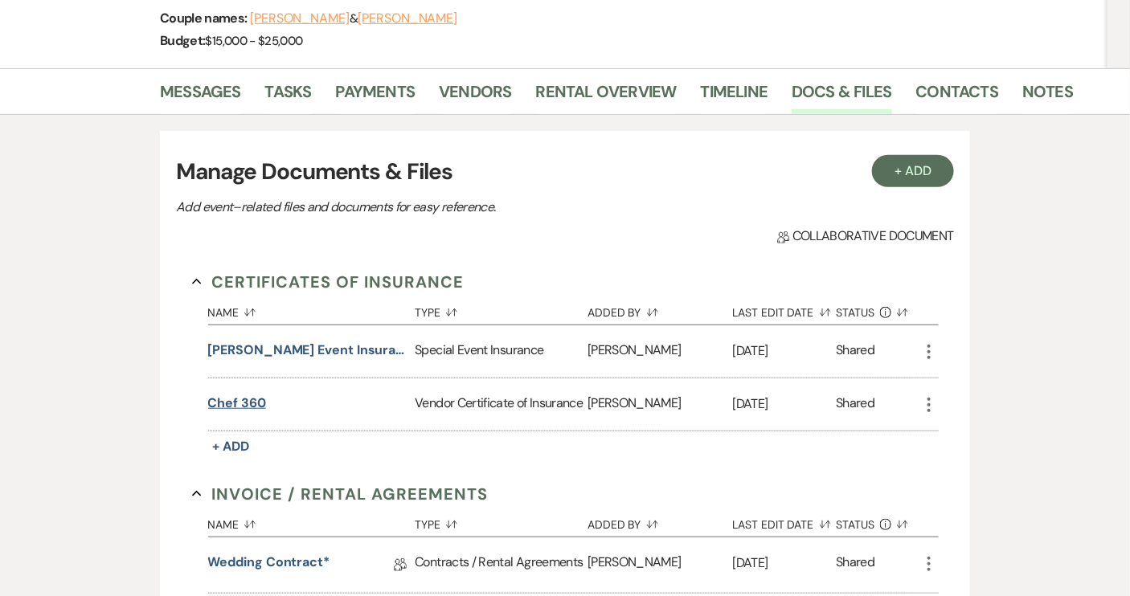
click at [258, 405] on button "Chef 360" at bounding box center [237, 403] width 58 height 19
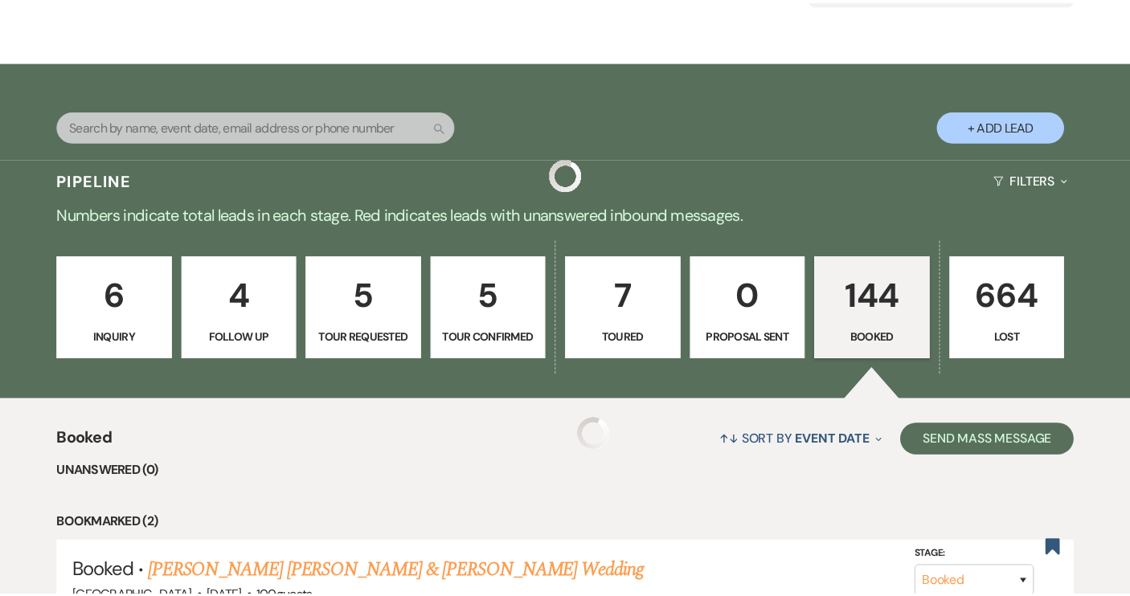
scroll to position [10764, 0]
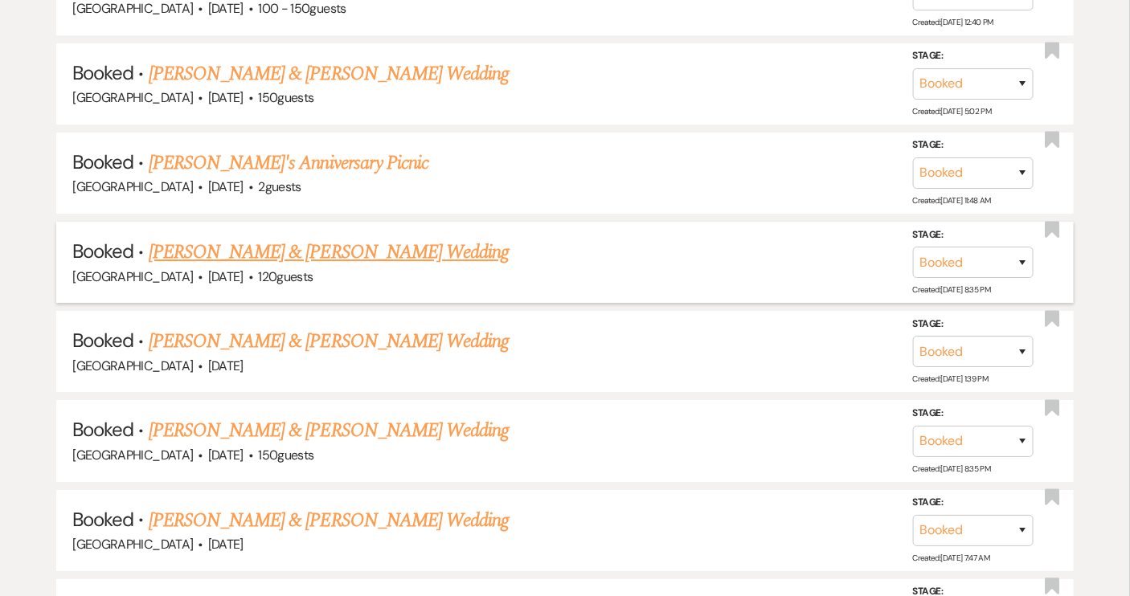
click at [277, 238] on link "[PERSON_NAME] & [PERSON_NAME] Wedding" at bounding box center [329, 252] width 360 height 29
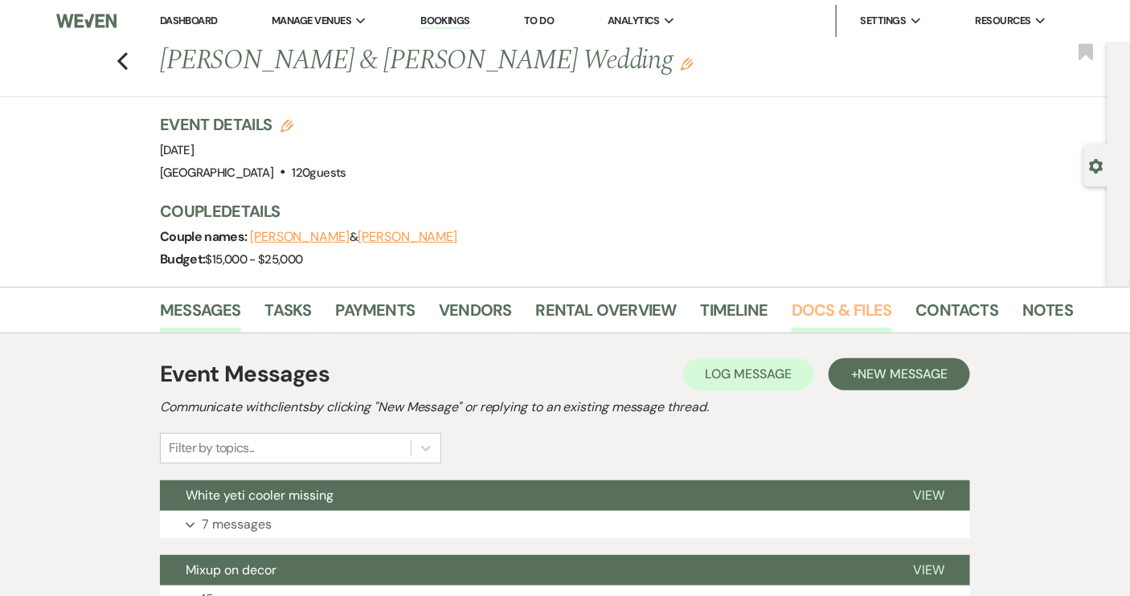
click at [838, 305] on link "Docs & Files" at bounding box center [841, 314] width 100 height 35
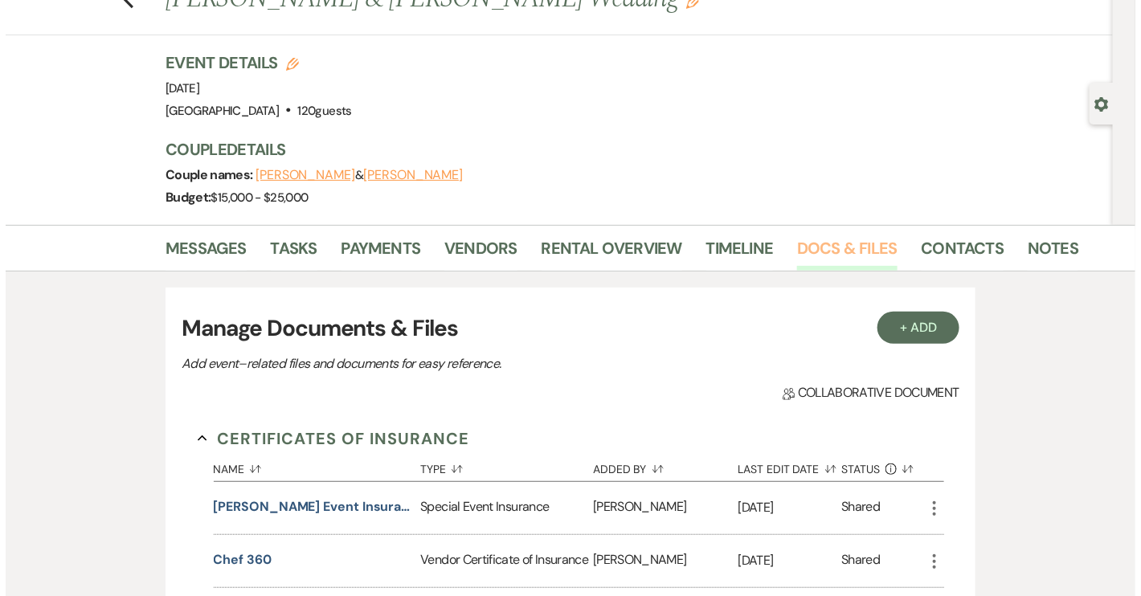
scroll to position [145, 0]
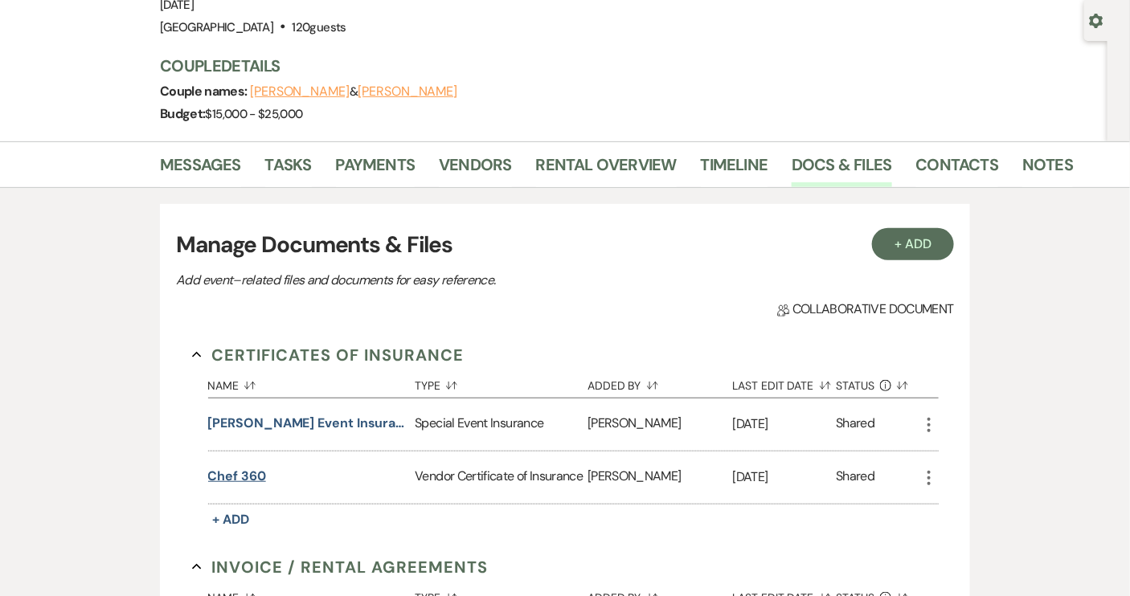
click at [250, 476] on button "Chef 360" at bounding box center [237, 476] width 58 height 19
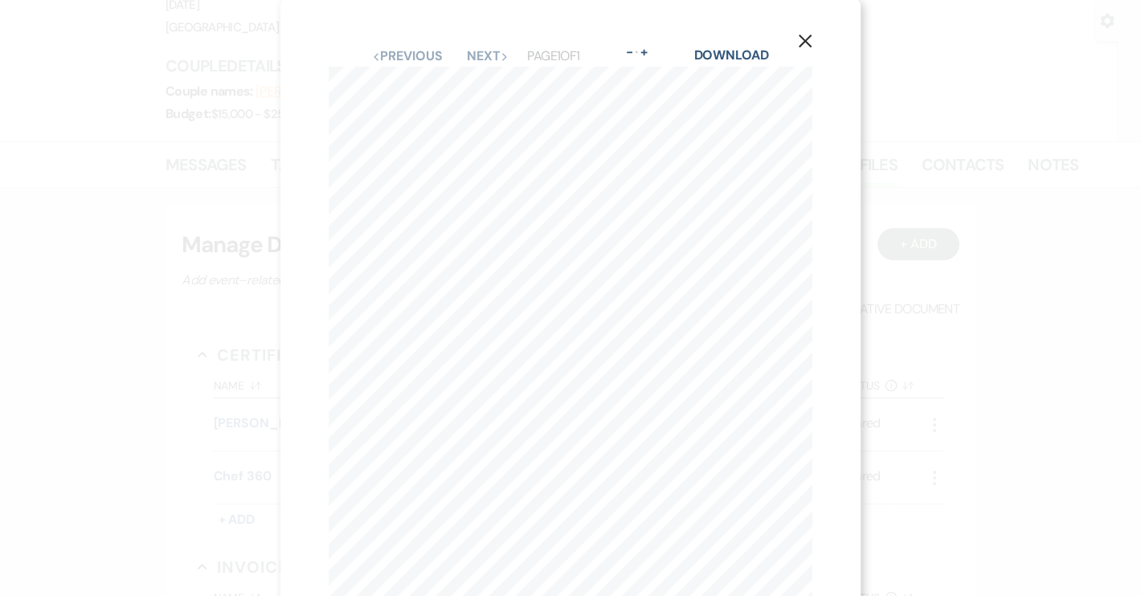
scroll to position [0, 0]
